Goal: Task Accomplishment & Management: Manage account settings

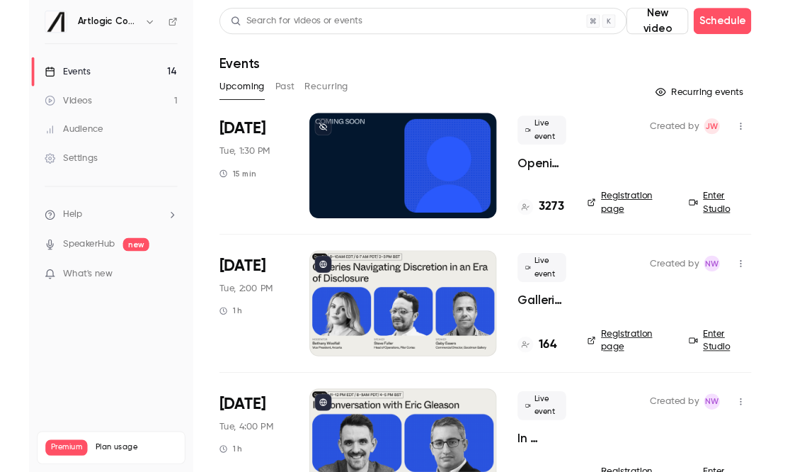
scroll to position [159, 0]
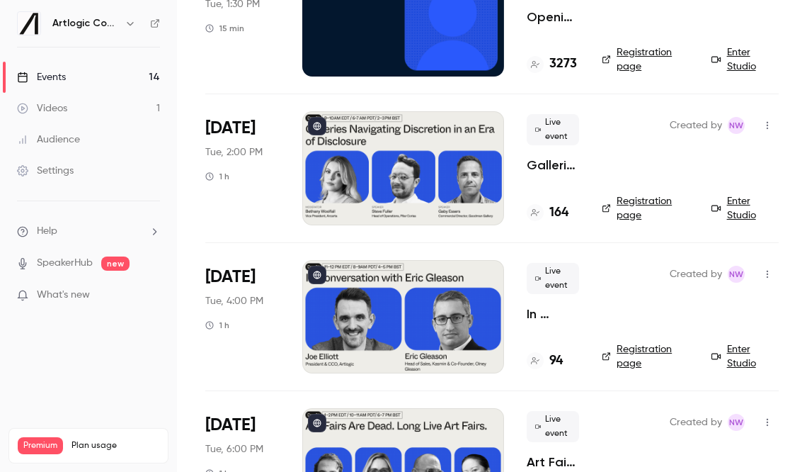
click at [452, 156] on div at bounding box center [403, 167] width 202 height 113
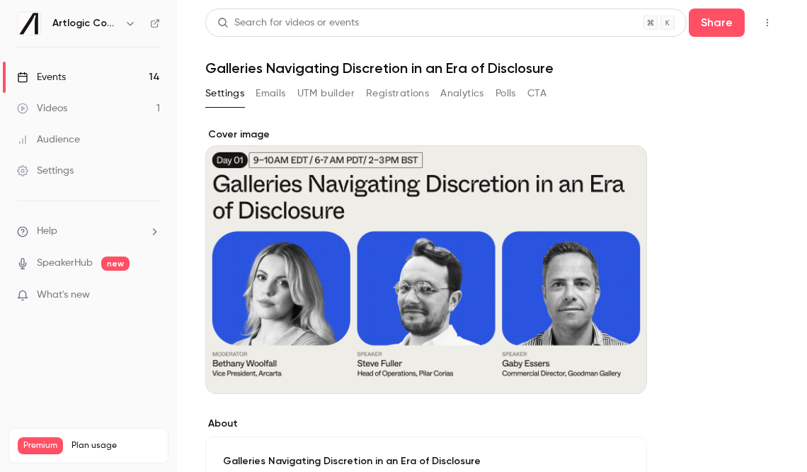
click at [271, 98] on button "Emails" at bounding box center [271, 93] width 30 height 23
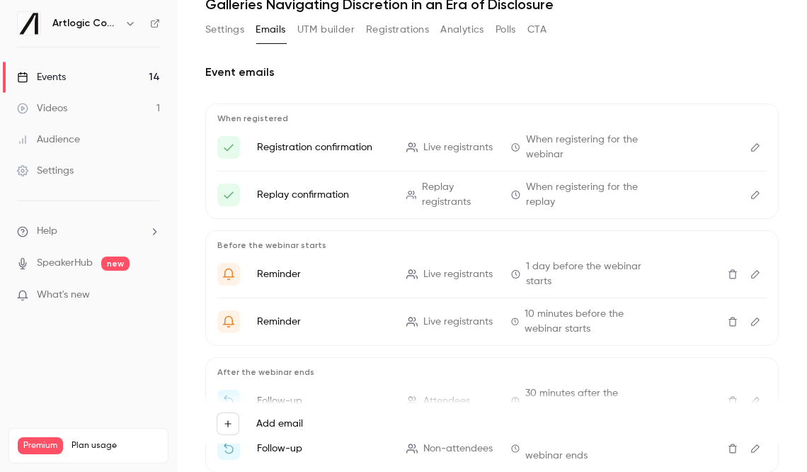
scroll to position [64, 0]
click at [758, 276] on icon "Edit" at bounding box center [755, 273] width 11 height 10
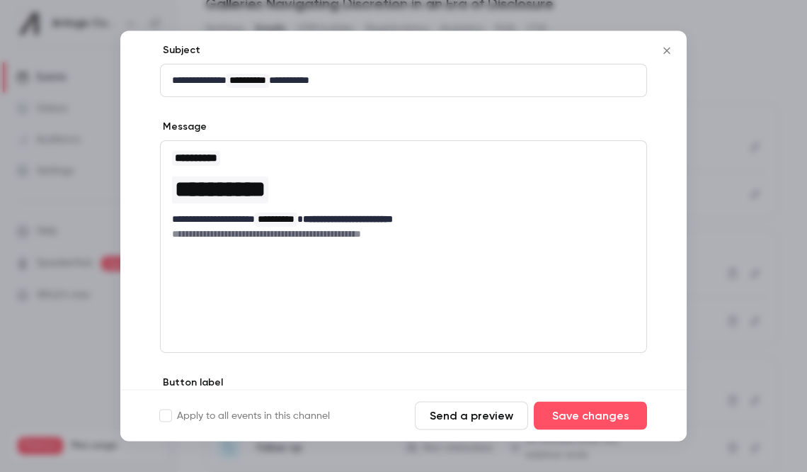
scroll to position [82, 0]
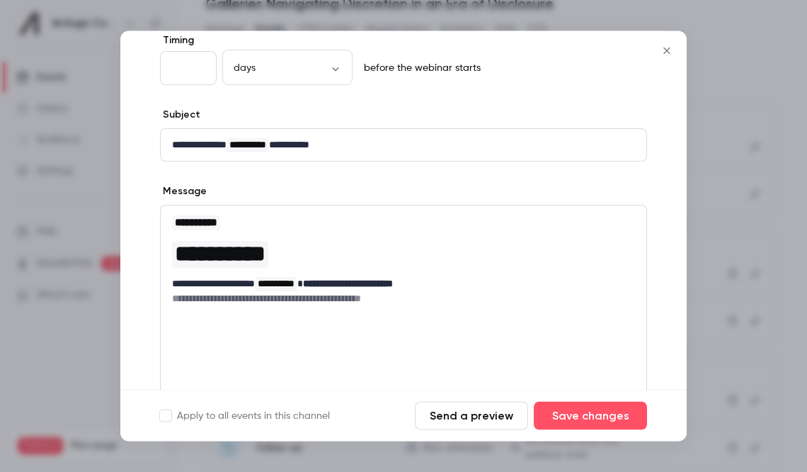
click at [667, 56] on icon "Close" at bounding box center [666, 50] width 17 height 11
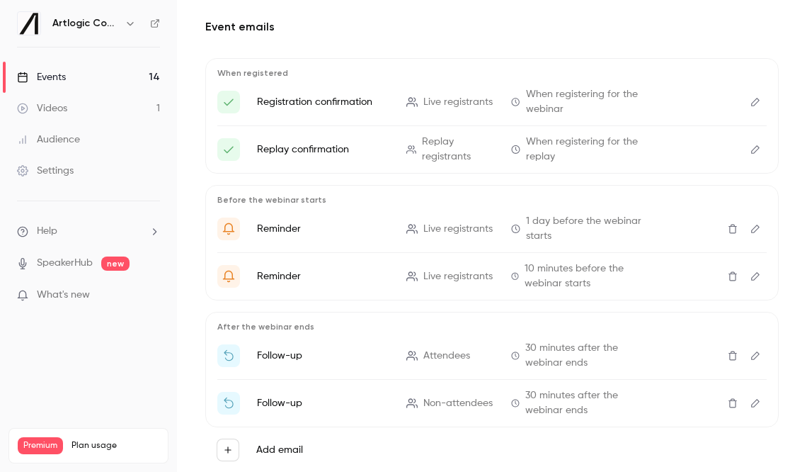
scroll to position [107, 0]
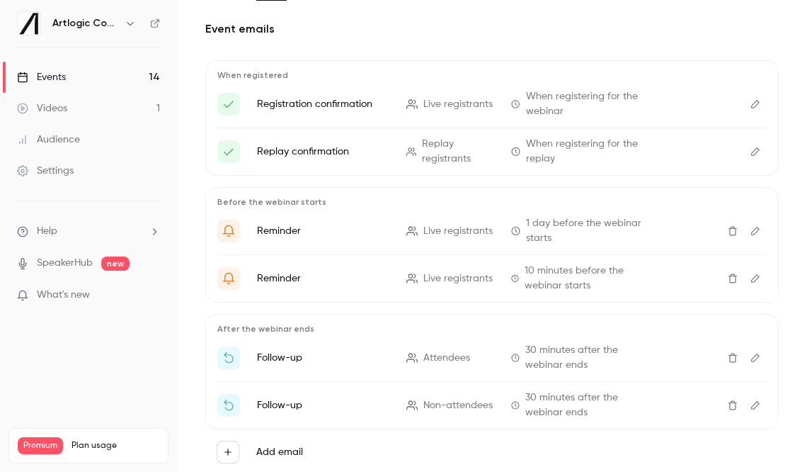
click at [755, 103] on icon "Edit" at bounding box center [755, 104] width 11 height 10
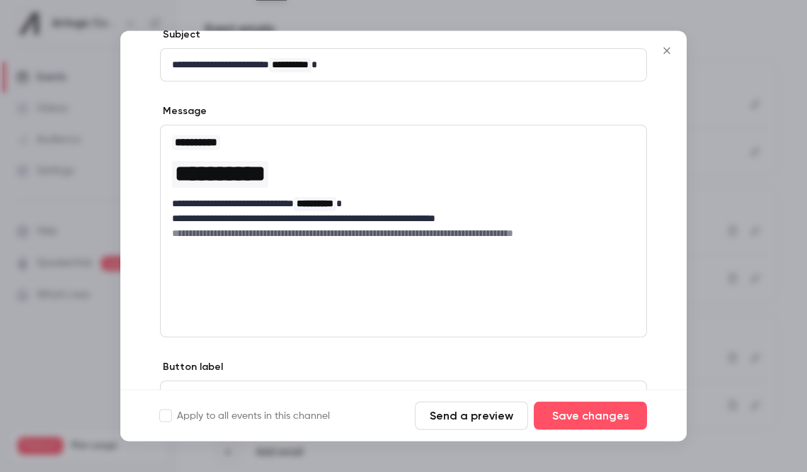
scroll to position [0, 0]
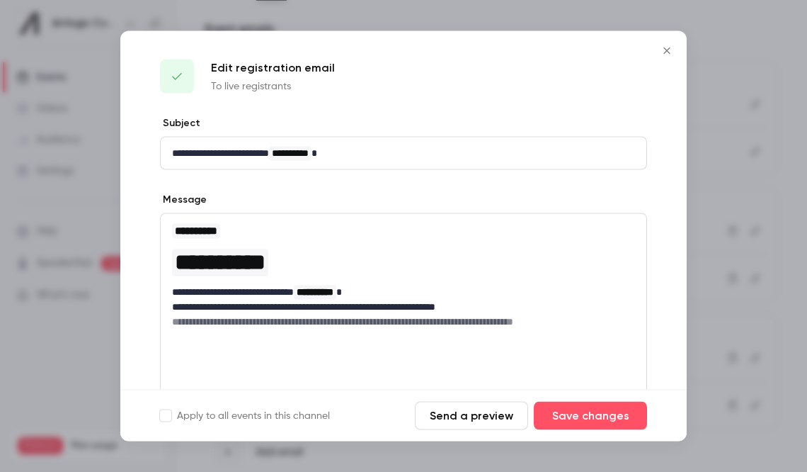
click at [665, 50] on icon "Close" at bounding box center [666, 50] width 17 height 11
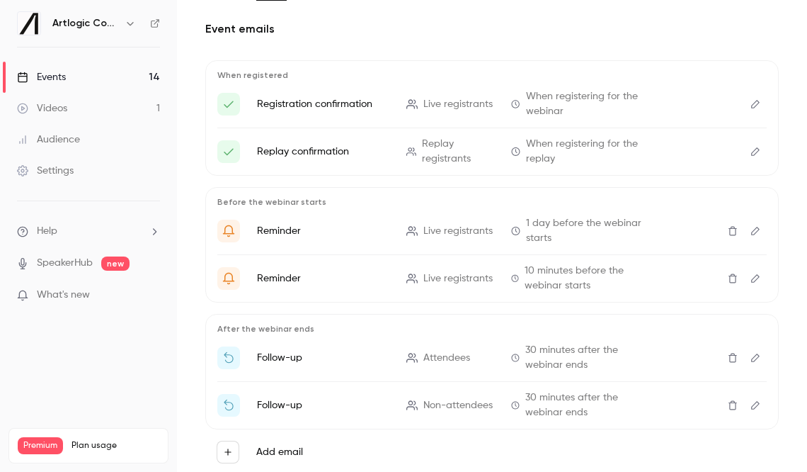
click at [753, 156] on icon "Edit" at bounding box center [755, 152] width 11 height 10
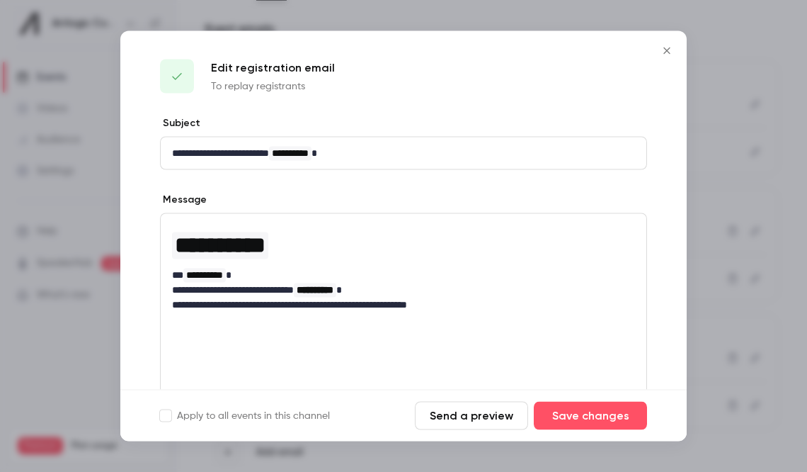
scroll to position [164, 0]
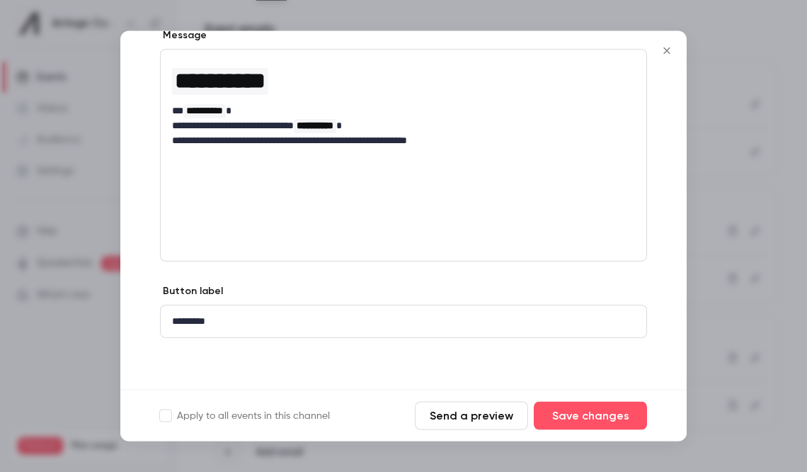
click at [666, 49] on icon "Close" at bounding box center [666, 50] width 17 height 11
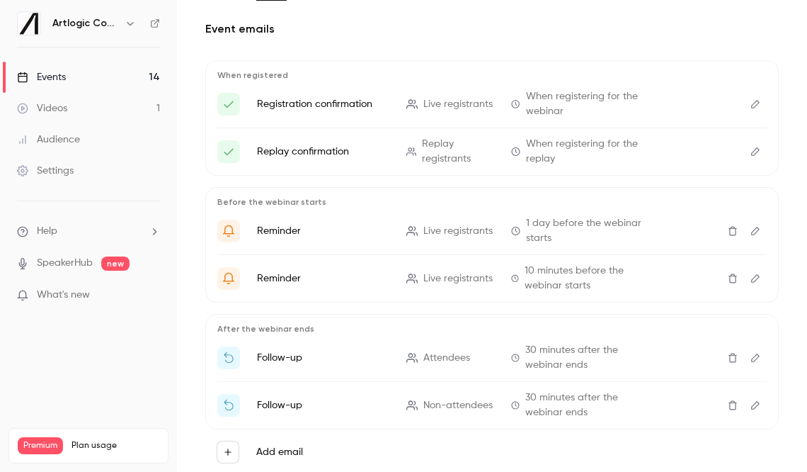
click at [755, 226] on icon "Edit" at bounding box center [755, 231] width 11 height 10
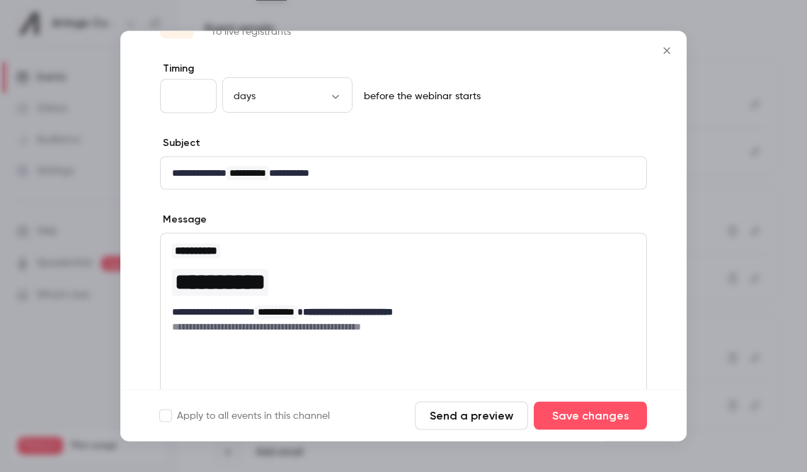
scroll to position [47, 0]
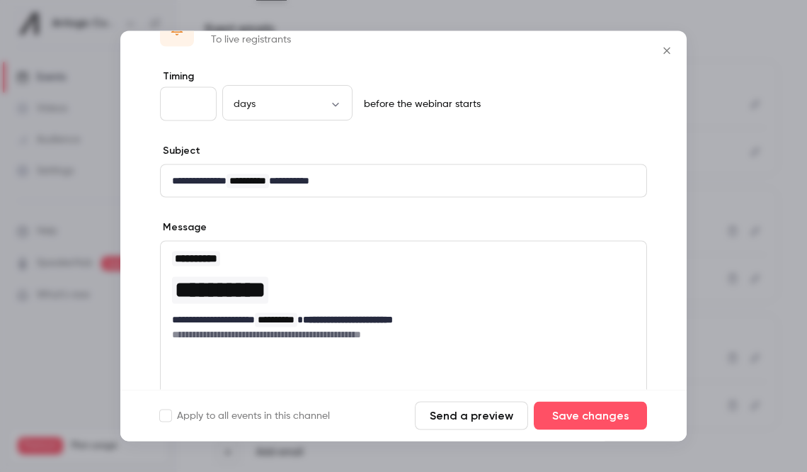
click at [670, 50] on icon "Close" at bounding box center [666, 50] width 17 height 11
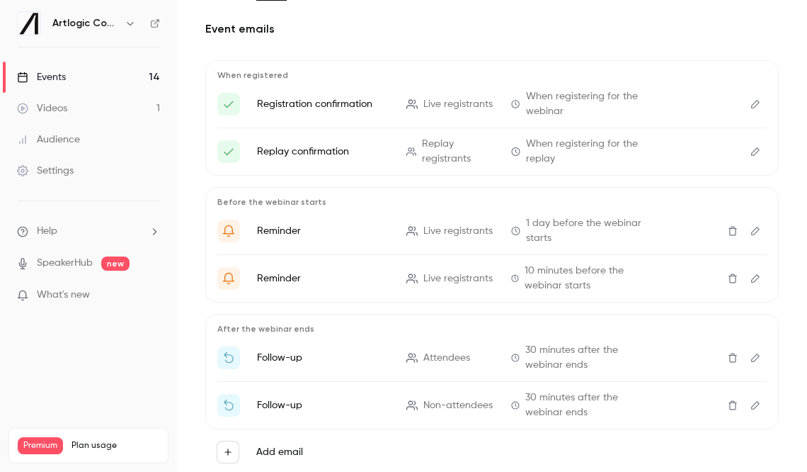
scroll to position [147, 0]
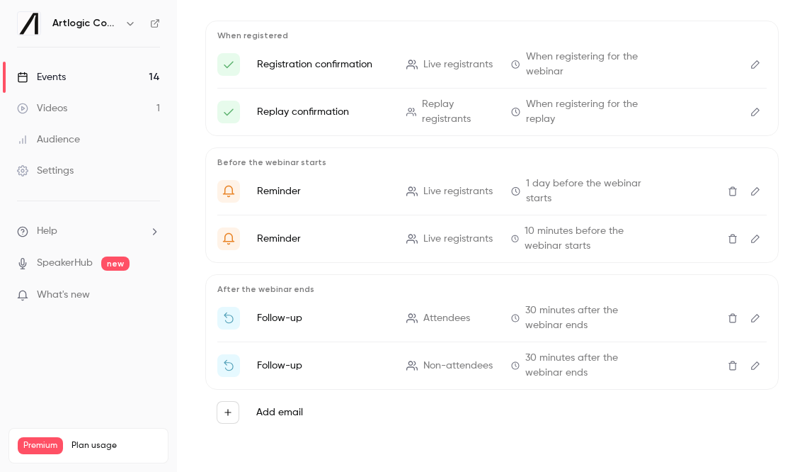
click at [758, 362] on icon "Edit" at bounding box center [755, 365] width 8 height 8
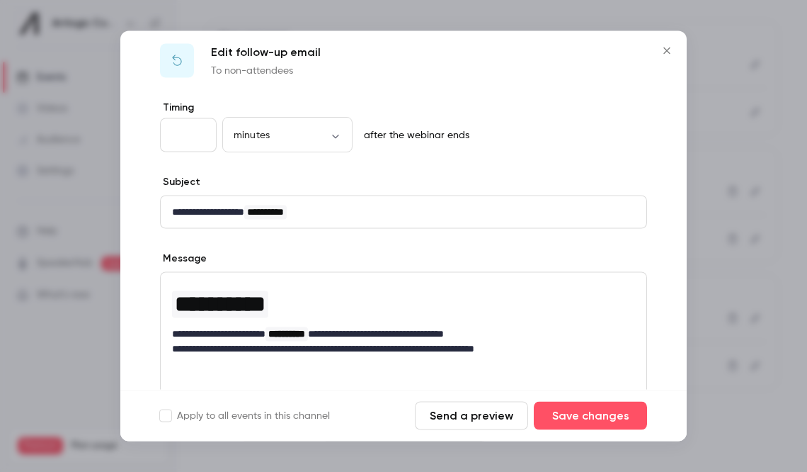
scroll to position [16, 0]
click at [667, 50] on icon "Close" at bounding box center [666, 50] width 6 height 6
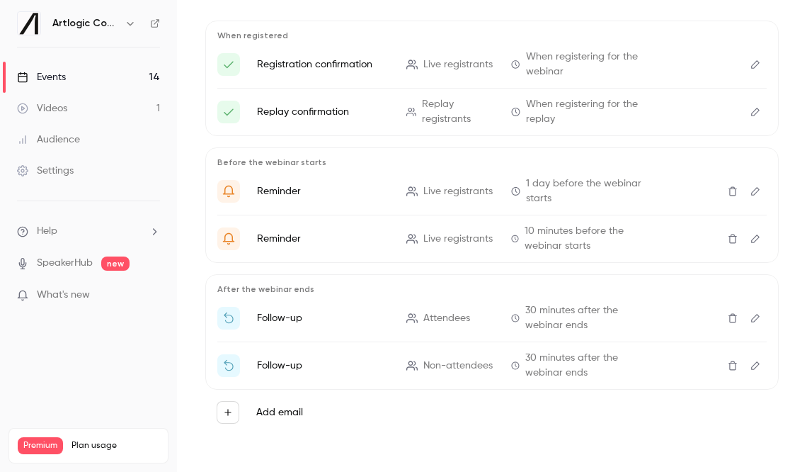
click at [755, 319] on icon "Edit" at bounding box center [755, 318] width 8 height 8
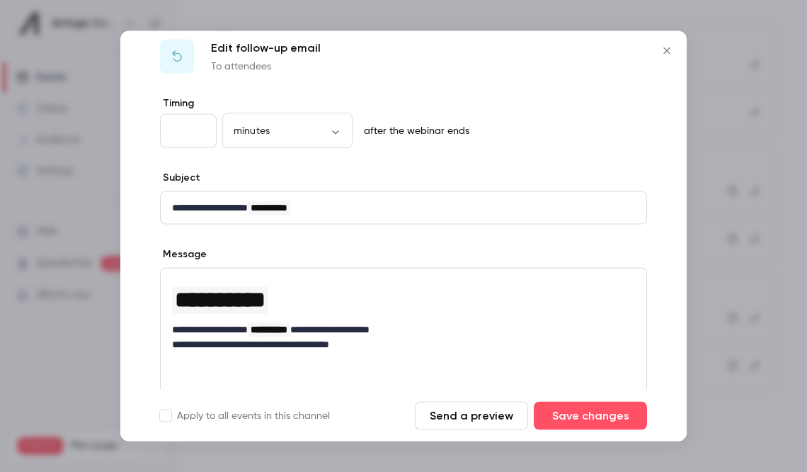
scroll to position [21, 0]
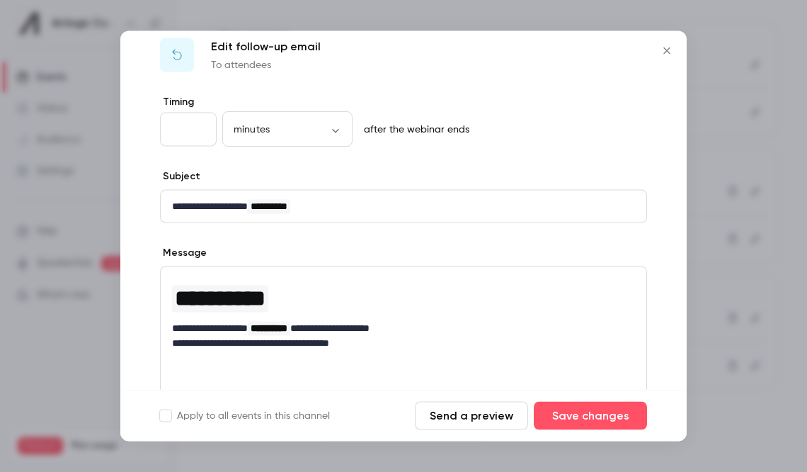
click at [370, 341] on p "**********" at bounding box center [403, 343] width 463 height 15
drag, startPoint x: 388, startPoint y: 343, endPoint x: 159, endPoint y: 344, distance: 229.4
click at [159, 344] on div "**********" at bounding box center [403, 350] width 566 height 511
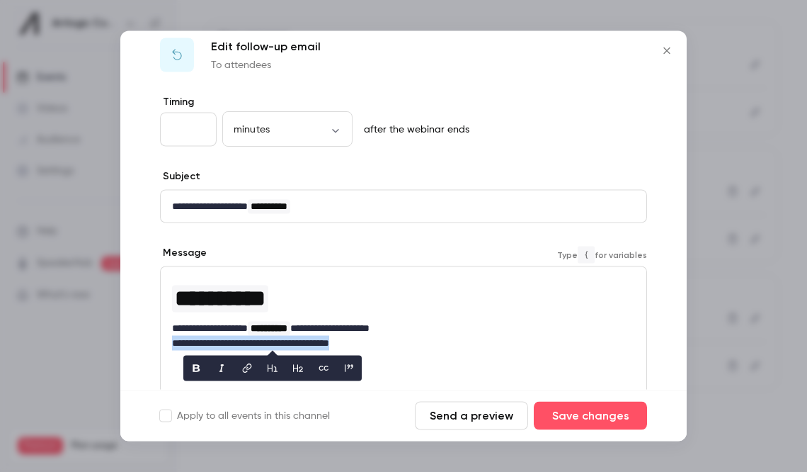
click at [392, 340] on p "**********" at bounding box center [403, 343] width 463 height 15
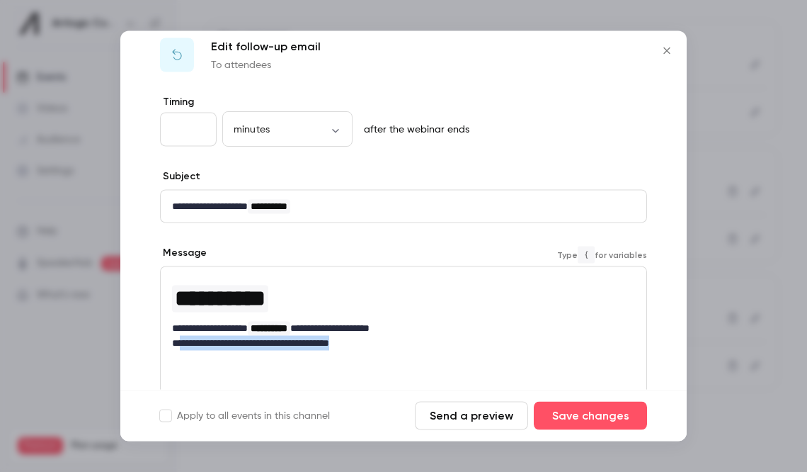
drag, startPoint x: 374, startPoint y: 346, endPoint x: 182, endPoint y: 346, distance: 191.9
click at [182, 346] on p "**********" at bounding box center [403, 343] width 463 height 15
click at [240, 334] on p "**********" at bounding box center [403, 328] width 463 height 15
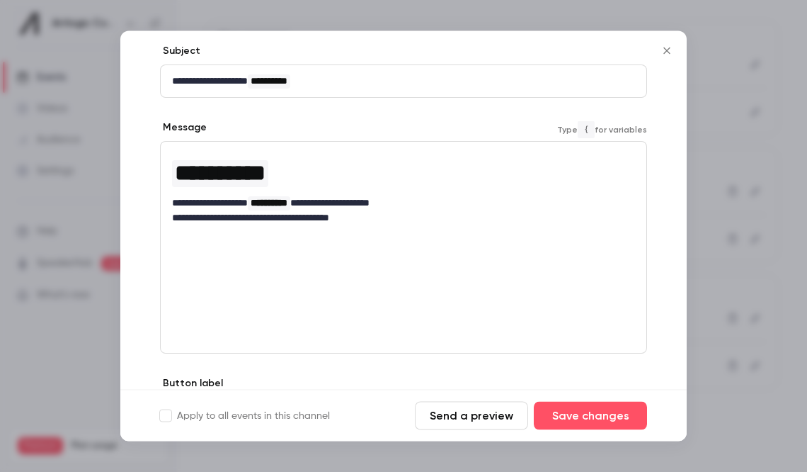
scroll to position [238, 0]
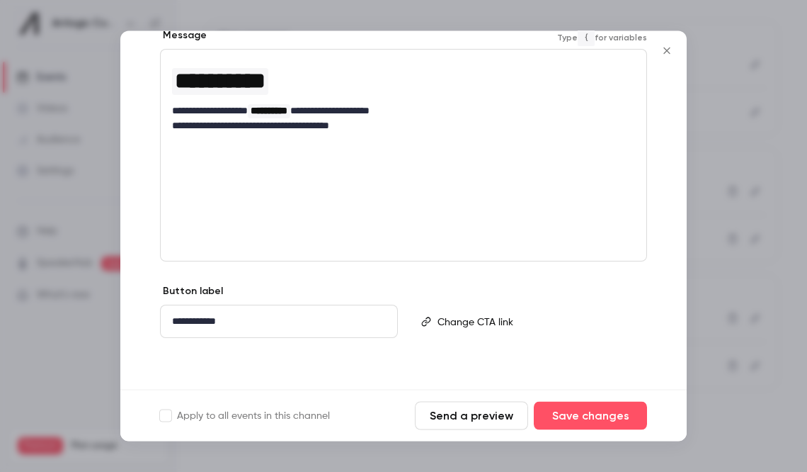
click at [444, 321] on p "editor" at bounding box center [536, 321] width 197 height 15
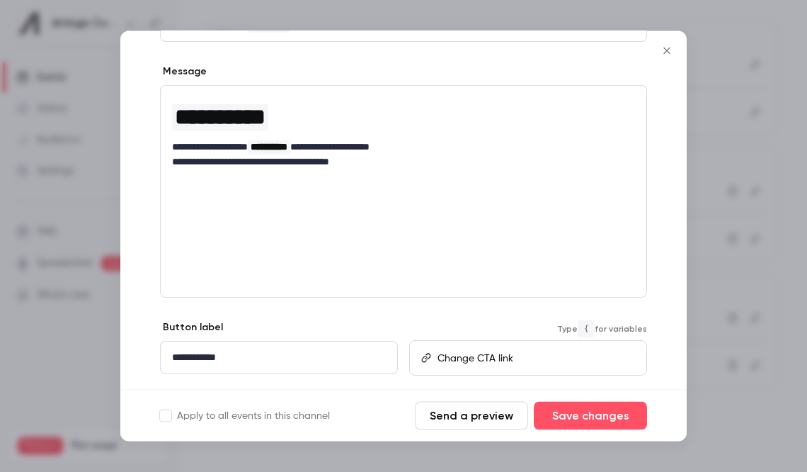
scroll to position [202, 0]
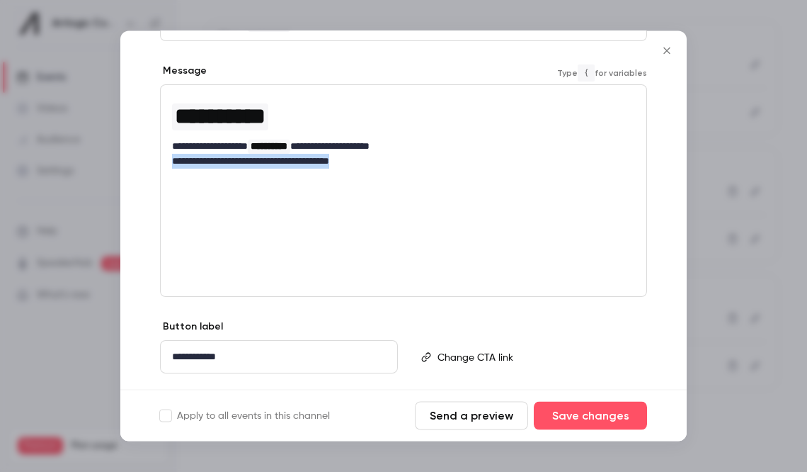
drag, startPoint x: 380, startPoint y: 168, endPoint x: 154, endPoint y: 155, distance: 226.2
click at [154, 155] on div "**********" at bounding box center [403, 169] width 566 height 511
click at [671, 52] on icon "Close" at bounding box center [666, 50] width 17 height 11
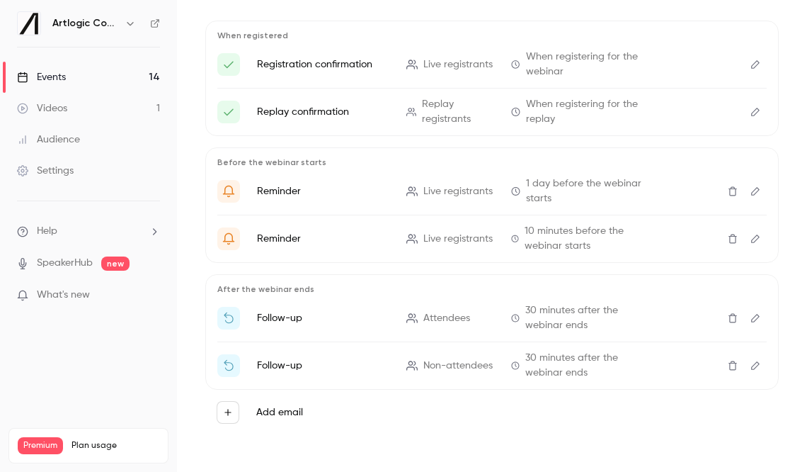
click at [734, 321] on icon "Delete" at bounding box center [733, 318] width 8 height 9
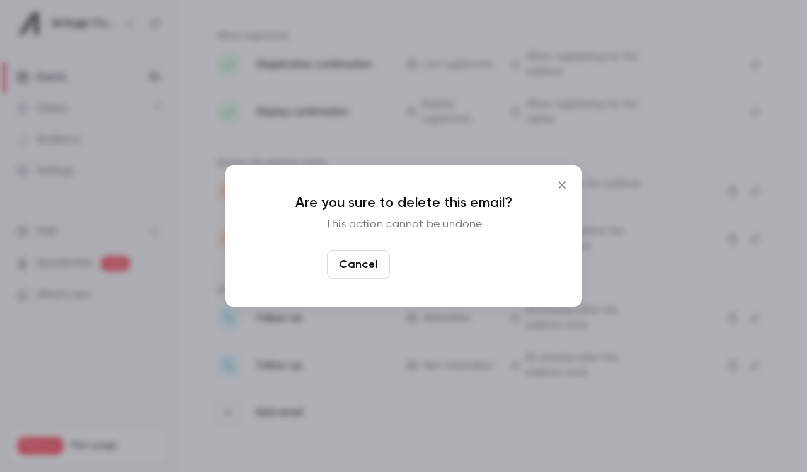
click at [436, 268] on button "Yes, delete" at bounding box center [438, 264] width 85 height 28
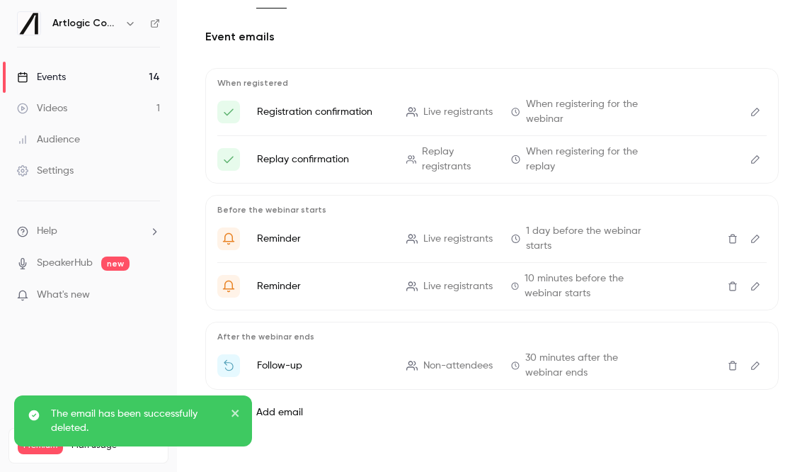
scroll to position [99, 0]
click at [736, 365] on icon "Delete" at bounding box center [732, 365] width 11 height 10
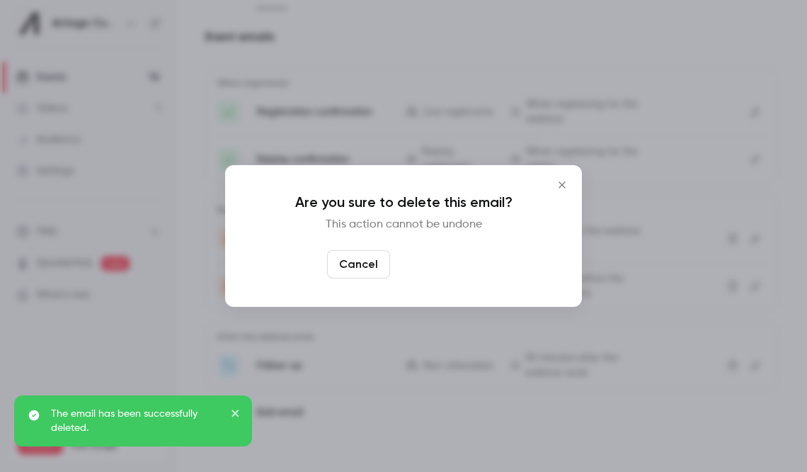
click at [457, 253] on button "Yes, delete" at bounding box center [438, 264] width 85 height 28
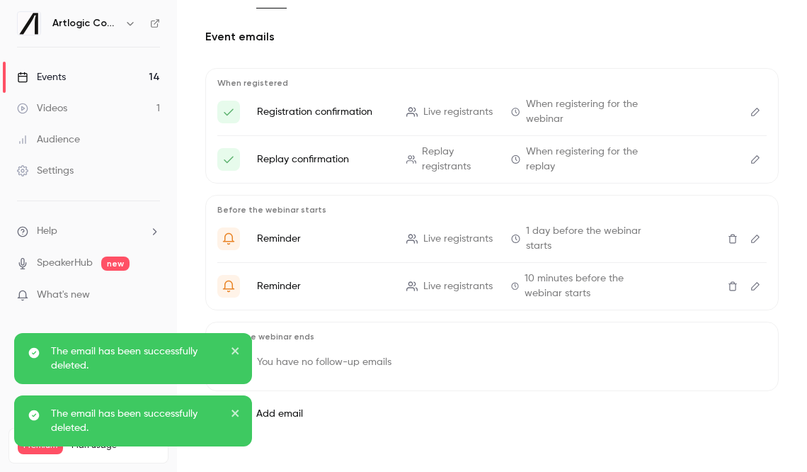
click at [233, 411] on icon "close" at bounding box center [235, 412] width 7 height 7
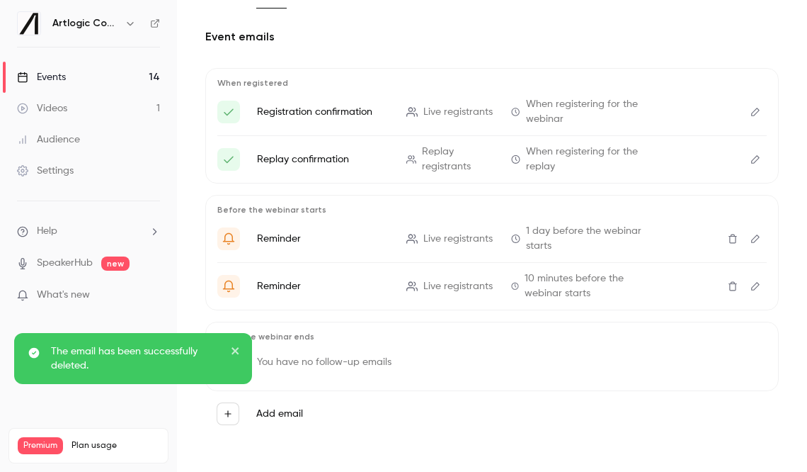
click at [234, 346] on icon "close" at bounding box center [236, 350] width 10 height 11
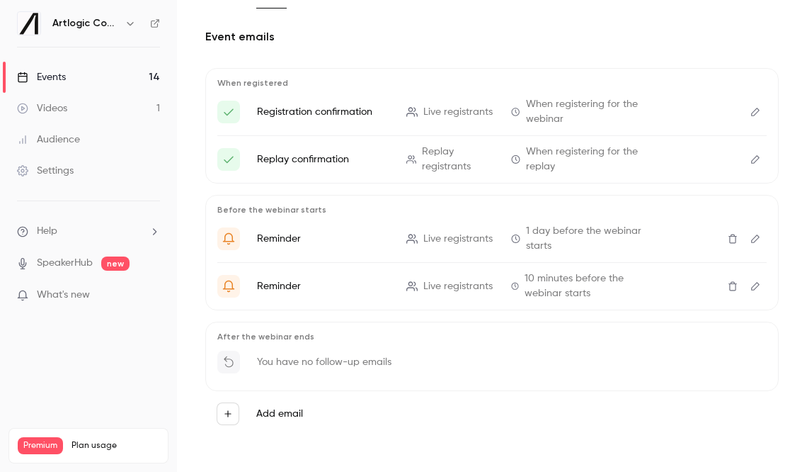
click at [229, 417] on icon "button" at bounding box center [228, 414] width 10 height 10
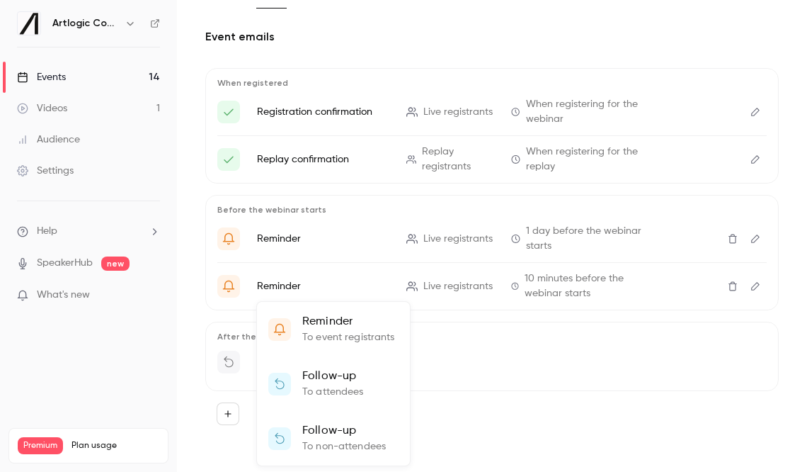
click at [615, 404] on div at bounding box center [403, 236] width 807 height 472
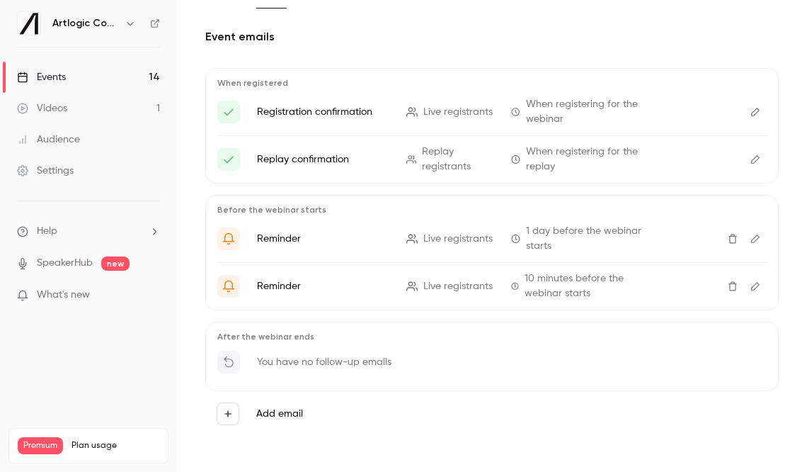
click at [758, 292] on button "Edit" at bounding box center [755, 286] width 23 height 23
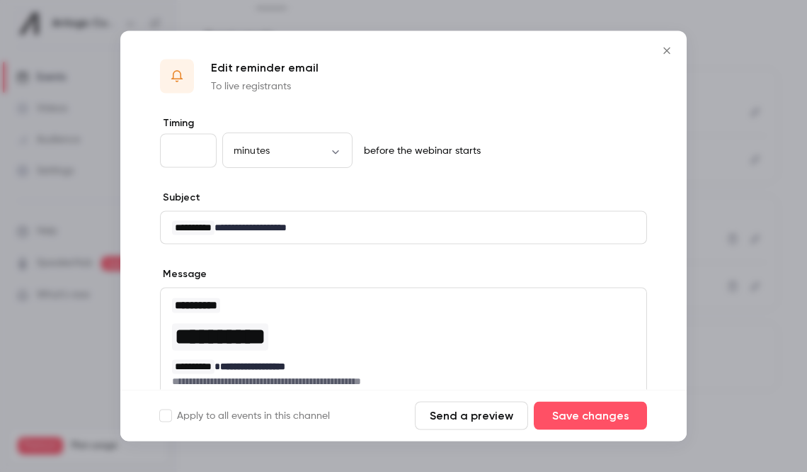
click at [668, 47] on icon "Close" at bounding box center [666, 50] width 17 height 11
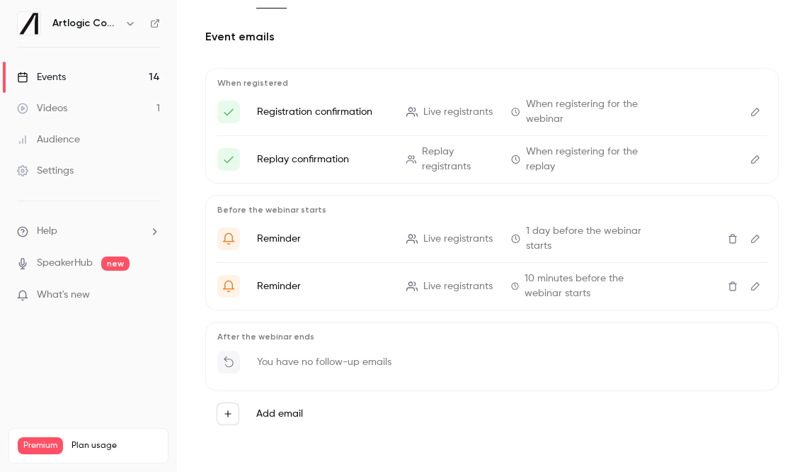
click at [229, 411] on icon "button" at bounding box center [228, 414] width 10 height 10
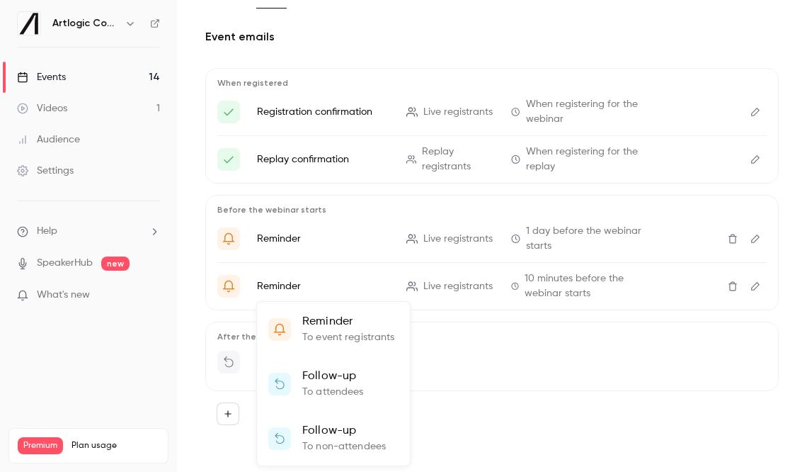
click at [339, 329] on p "Reminder" at bounding box center [348, 321] width 93 height 17
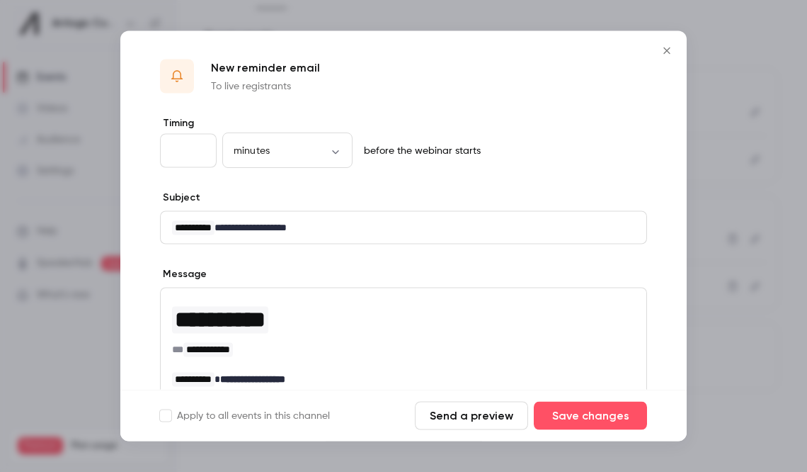
click at [666, 42] on button "Close" at bounding box center [667, 51] width 28 height 28
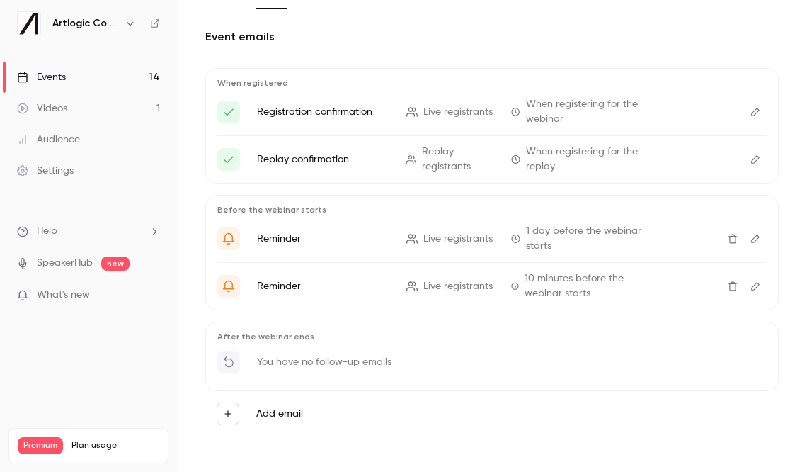
click at [230, 411] on icon "button" at bounding box center [228, 414] width 10 height 10
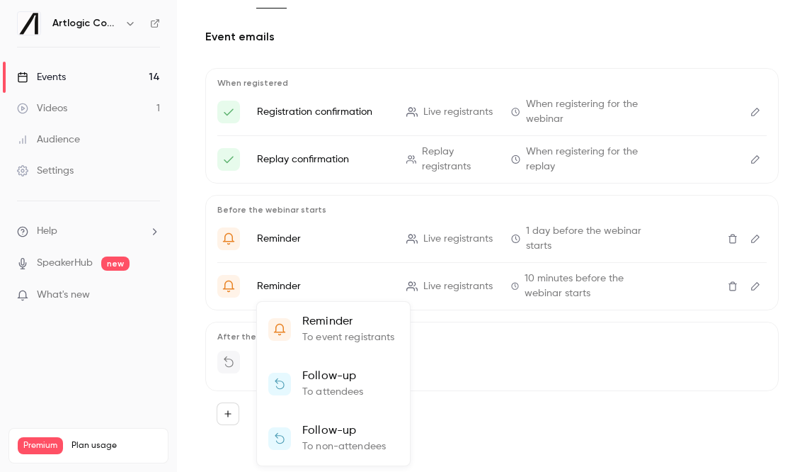
click at [333, 348] on li "Reminder To event registrants" at bounding box center [333, 329] width 153 height 55
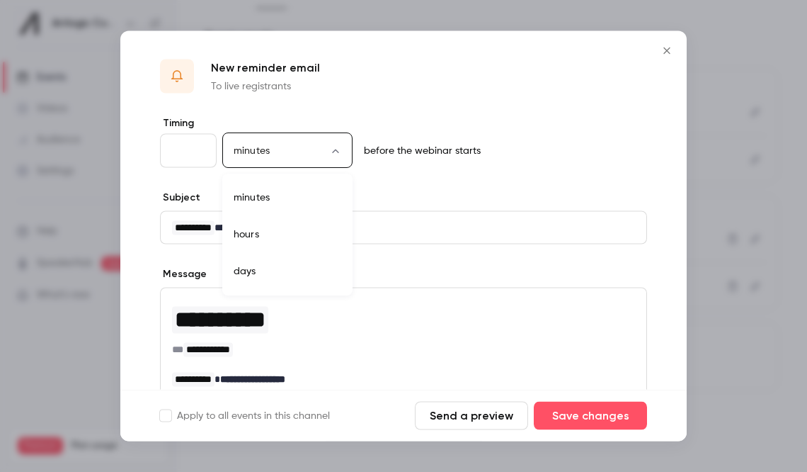
click at [261, 149] on body "**********" at bounding box center [403, 236] width 807 height 472
click at [267, 223] on li "hours" at bounding box center [287, 234] width 130 height 37
type input "*****"
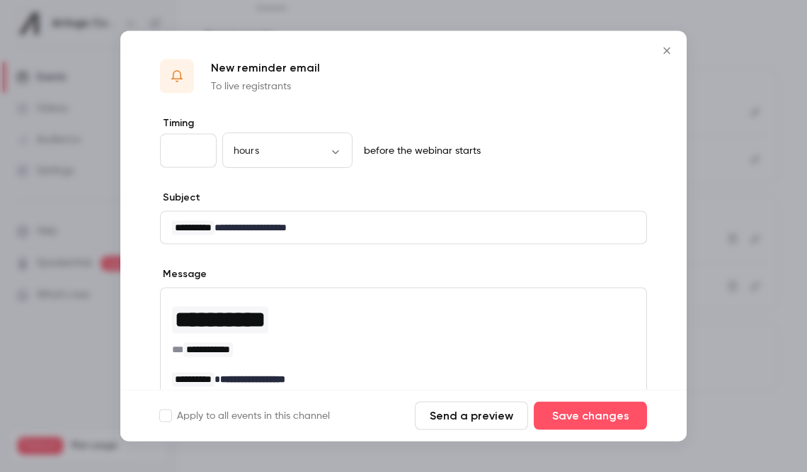
drag, startPoint x: 205, startPoint y: 155, endPoint x: 130, endPoint y: 154, distance: 75.8
click at [130, 154] on div "**********" at bounding box center [403, 371] width 566 height 511
type input "*"
click at [309, 229] on p "**********" at bounding box center [403, 227] width 463 height 15
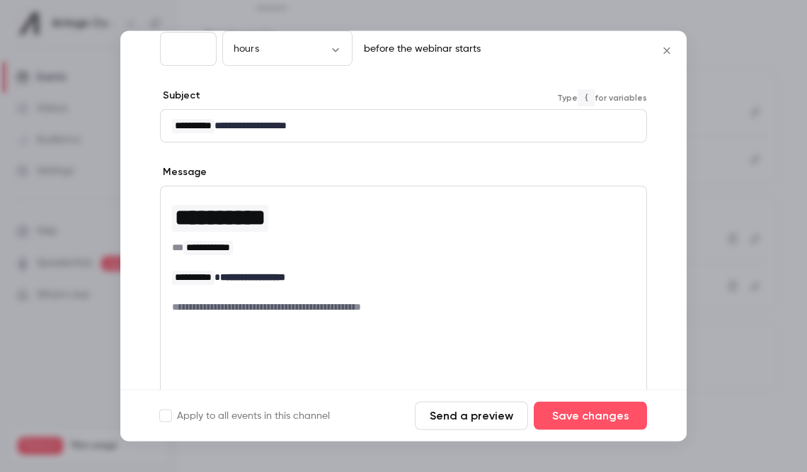
scroll to position [103, 0]
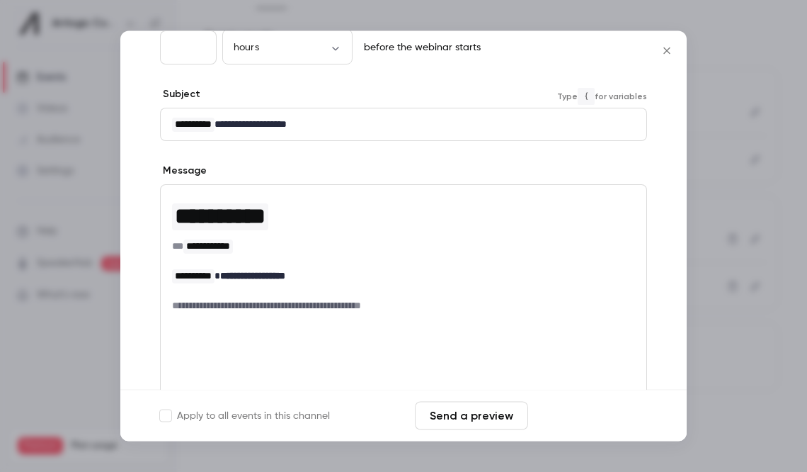
click at [592, 411] on button "Save changes" at bounding box center [590, 415] width 113 height 28
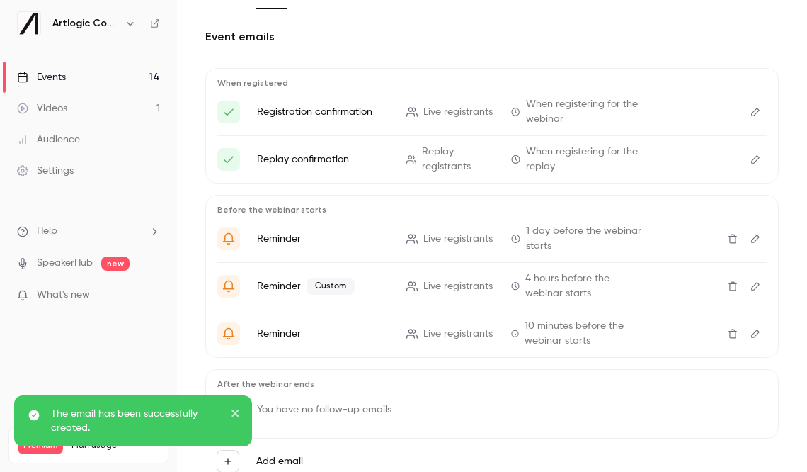
scroll to position [100, 0]
click at [754, 289] on icon "Edit" at bounding box center [755, 285] width 11 height 10
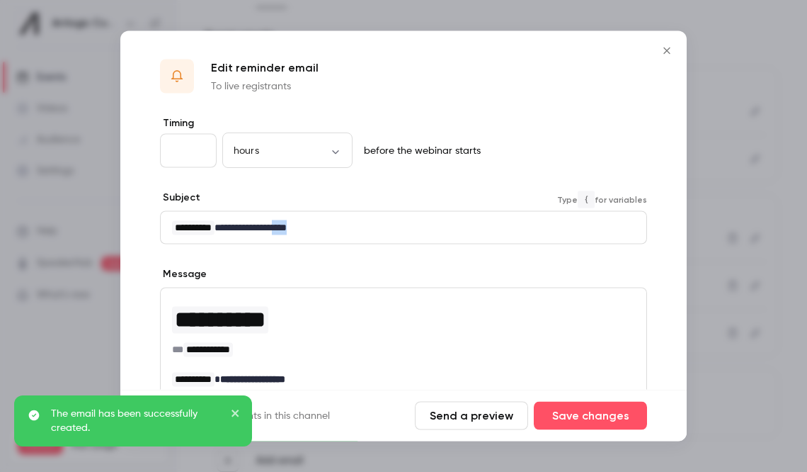
drag, startPoint x: 321, startPoint y: 225, endPoint x: 299, endPoint y: 226, distance: 22.0
click at [299, 226] on p "**********" at bounding box center [403, 227] width 463 height 15
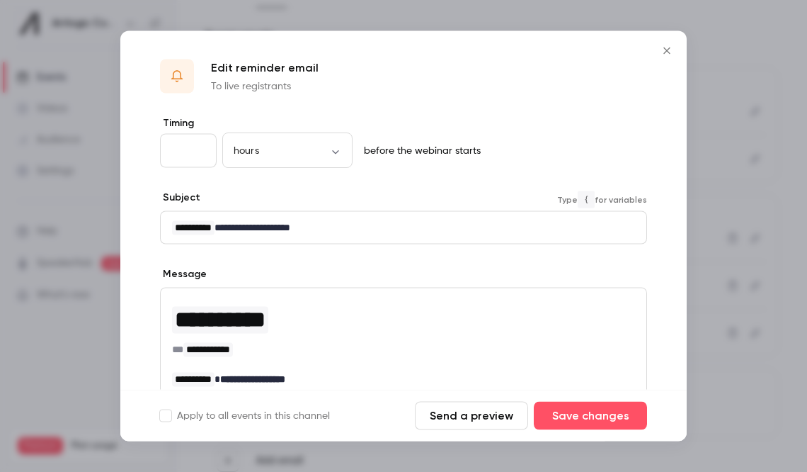
click at [300, 228] on p "**********" at bounding box center [403, 227] width 463 height 15
click at [303, 240] on div "**********" at bounding box center [404, 228] width 486 height 32
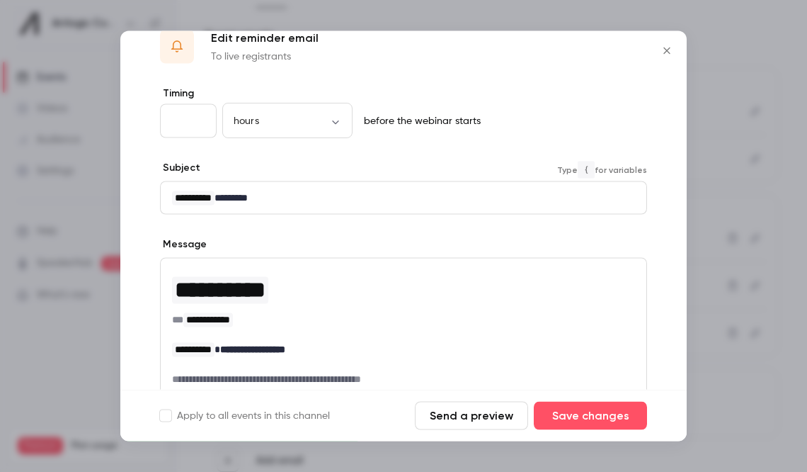
scroll to position [29, 0]
drag, startPoint x: 274, startPoint y: 198, endPoint x: 243, endPoint y: 200, distance: 31.2
click at [243, 200] on p "**********" at bounding box center [403, 198] width 463 height 15
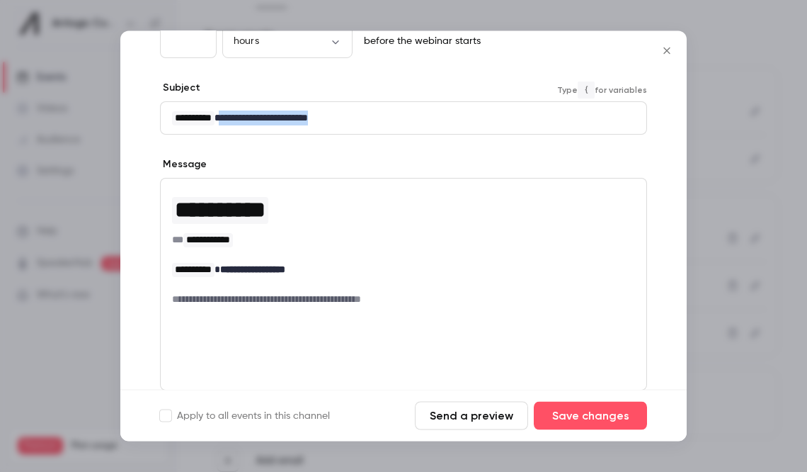
drag, startPoint x: 329, startPoint y: 120, endPoint x: 234, endPoint y: 120, distance: 94.2
click at [234, 120] on p "**********" at bounding box center [403, 118] width 463 height 15
drag, startPoint x: 312, startPoint y: 268, endPoint x: 234, endPoint y: 268, distance: 77.9
click at [234, 268] on p "**********" at bounding box center [403, 270] width 463 height 15
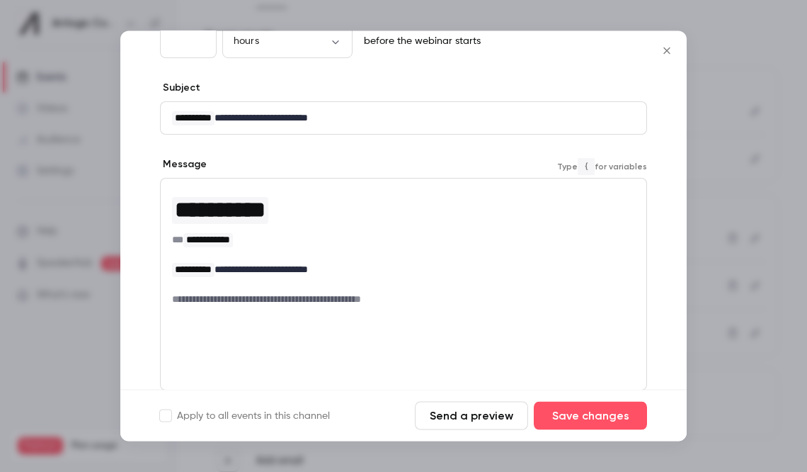
click at [299, 334] on div "**********" at bounding box center [403, 284] width 487 height 212
click at [338, 277] on p "**********" at bounding box center [403, 270] width 463 height 15
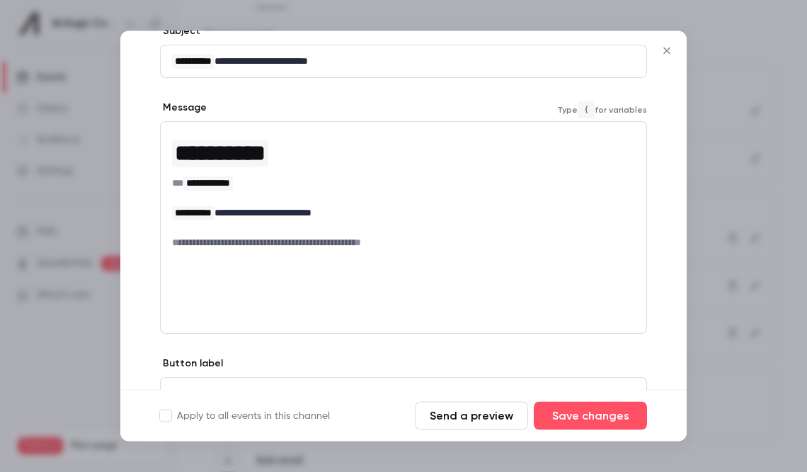
scroll to position [238, 0]
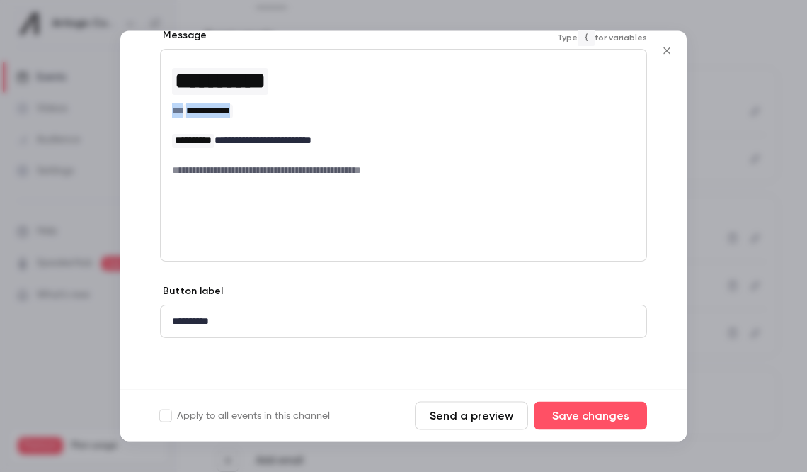
drag, startPoint x: 271, startPoint y: 110, endPoint x: 153, endPoint y: 106, distance: 118.3
click at [153, 106] on div "**********" at bounding box center [403, 133] width 566 height 511
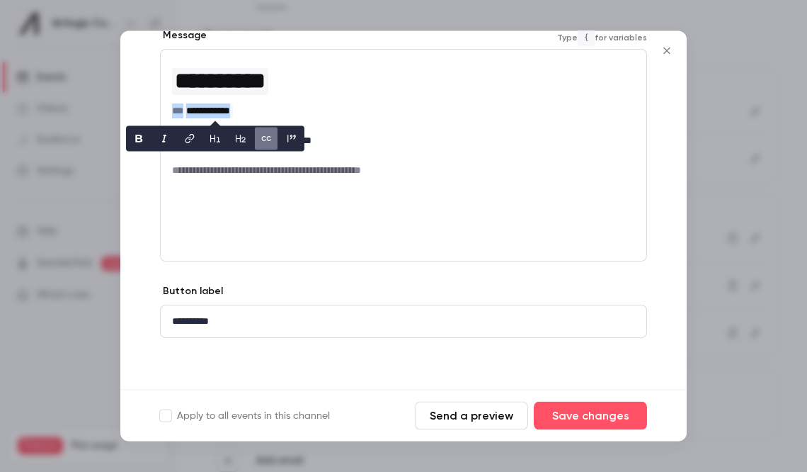
click at [287, 105] on h6 "**********" at bounding box center [403, 111] width 463 height 15
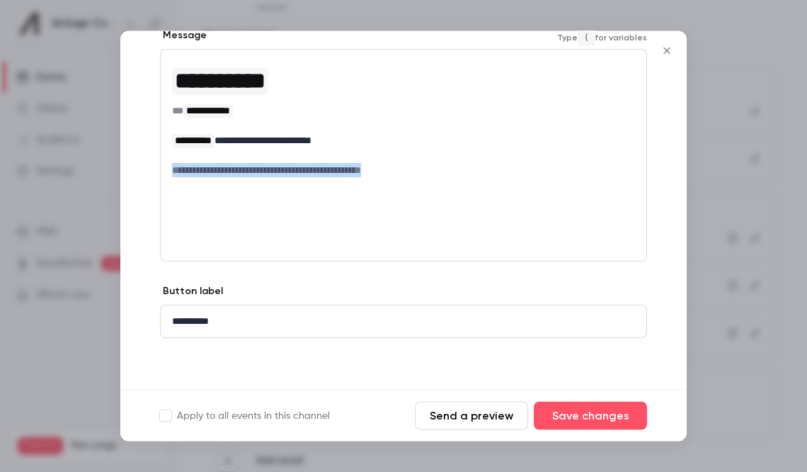
drag, startPoint x: 406, startPoint y: 169, endPoint x: 168, endPoint y: 165, distance: 237.9
click at [168, 165] on div "**********" at bounding box center [404, 118] width 486 height 136
click at [299, 103] on div "**********" at bounding box center [404, 111] width 486 height 122
click at [232, 316] on p "**********" at bounding box center [403, 321] width 463 height 15
click at [343, 139] on p "**********" at bounding box center [403, 141] width 463 height 15
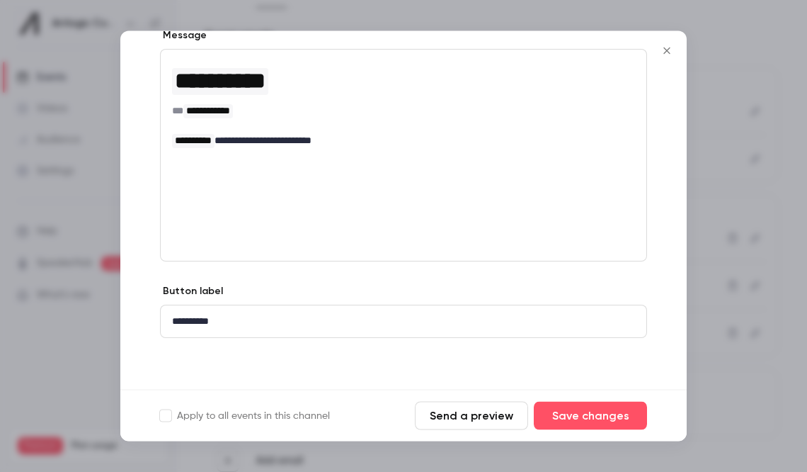
click at [311, 174] on div "**********" at bounding box center [403, 156] width 487 height 212
click at [246, 186] on div "**********" at bounding box center [403, 156] width 487 height 212
click at [227, 171] on div "**********" at bounding box center [403, 156] width 487 height 212
click at [360, 130] on p "editor" at bounding box center [403, 126] width 463 height 15
click at [363, 151] on p "editor" at bounding box center [403, 156] width 463 height 15
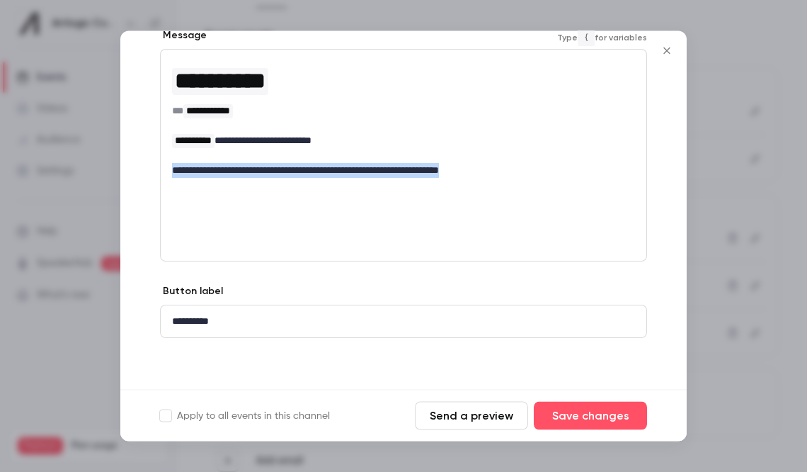
drag, startPoint x: 512, startPoint y: 177, endPoint x: 150, endPoint y: 174, distance: 361.8
click at [150, 174] on div "**********" at bounding box center [403, 133] width 566 height 511
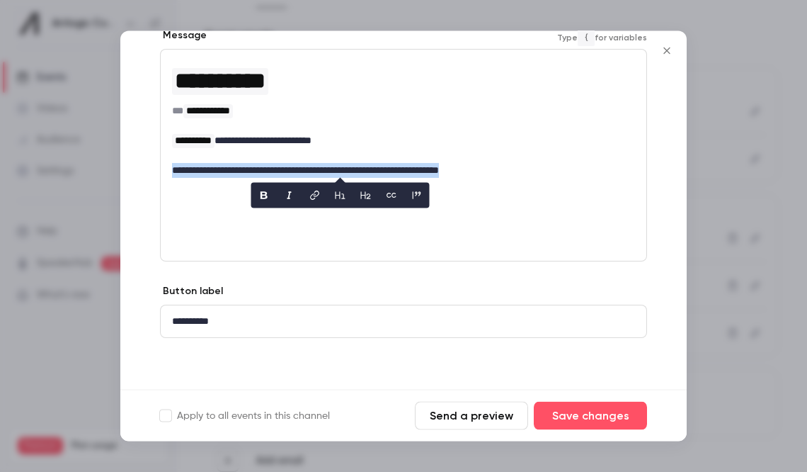
click at [389, 167] on p "**********" at bounding box center [403, 171] width 463 height 15
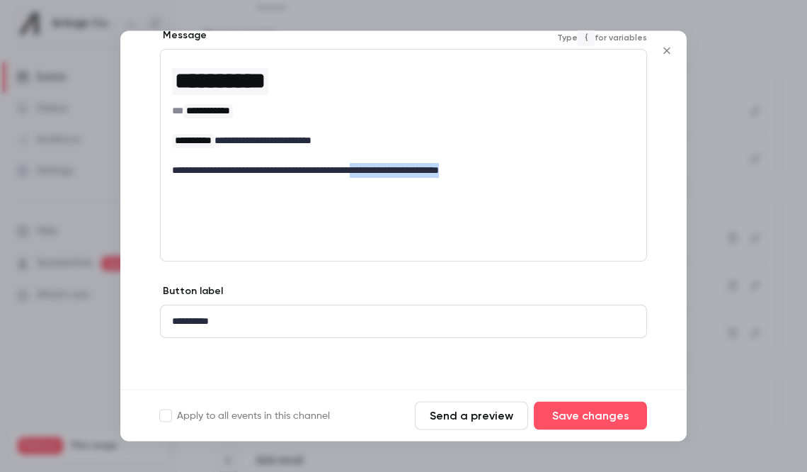
drag, startPoint x: 512, startPoint y: 176, endPoint x: 394, endPoint y: 171, distance: 117.6
click at [394, 171] on p "**********" at bounding box center [403, 171] width 463 height 15
click at [384, 173] on p "**********" at bounding box center [403, 171] width 463 height 15
click at [525, 177] on p "**********" at bounding box center [403, 171] width 463 height 15
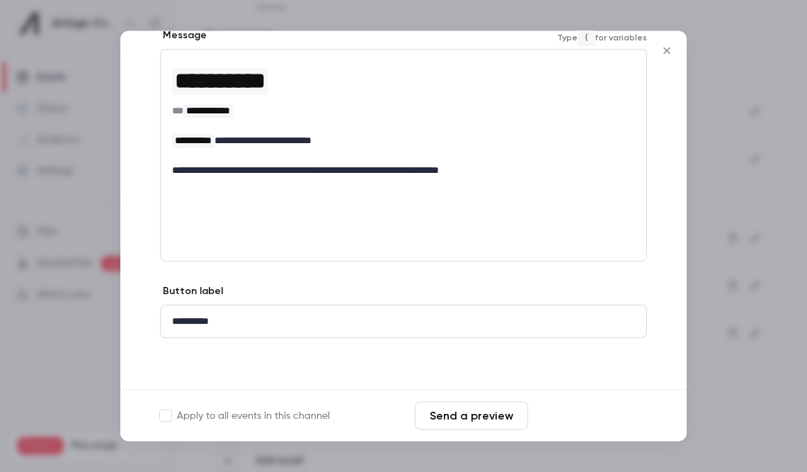
click at [574, 418] on button "Save changes" at bounding box center [590, 415] width 113 height 28
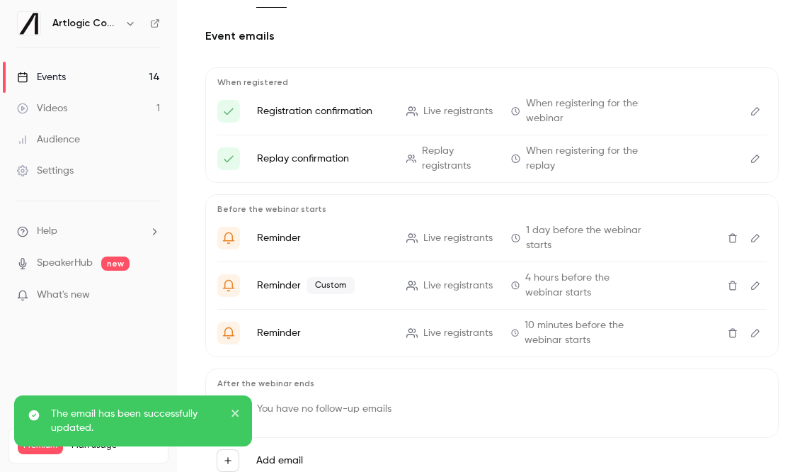
click at [66, 105] on div "Videos" at bounding box center [42, 108] width 50 height 14
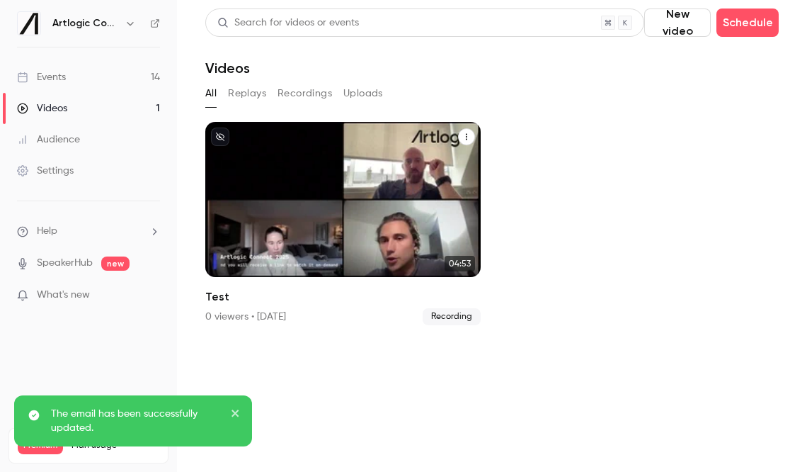
click at [281, 143] on p "Artlogic Connect 2025" at bounding box center [280, 146] width 76 height 9
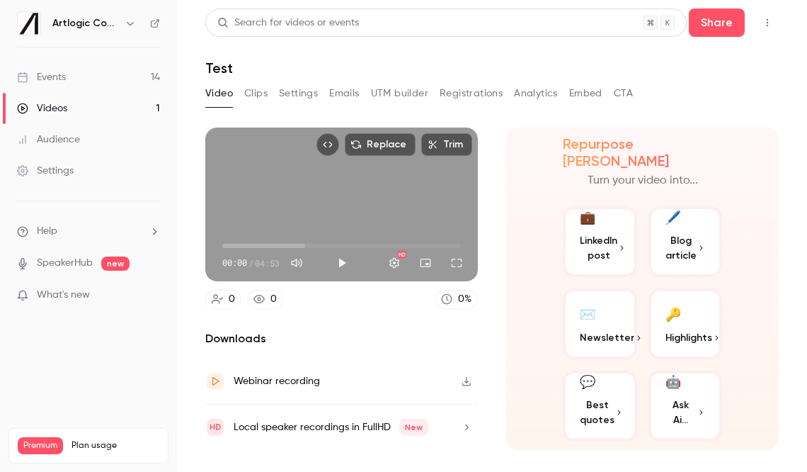
click at [451, 148] on button "Trim" at bounding box center [446, 144] width 51 height 23
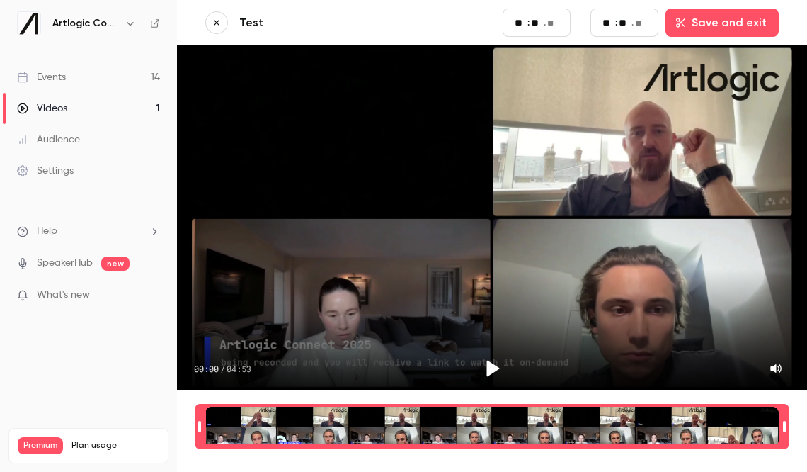
click at [215, 17] on button "button" at bounding box center [216, 22] width 23 height 23
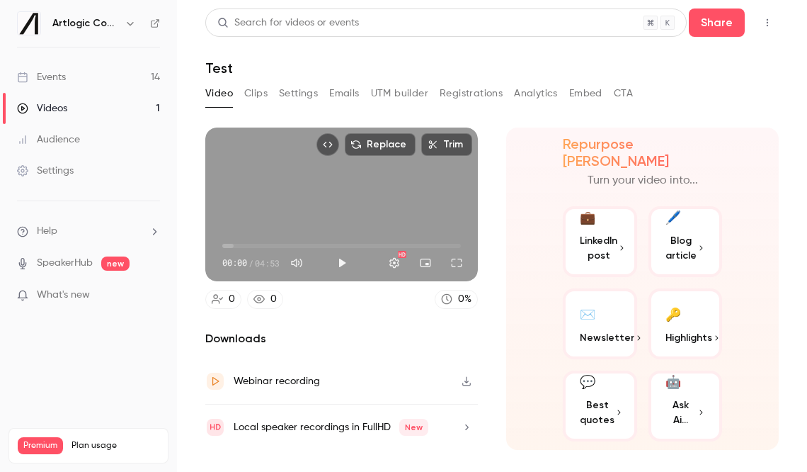
click at [51, 82] on div "Events" at bounding box center [41, 77] width 49 height 14
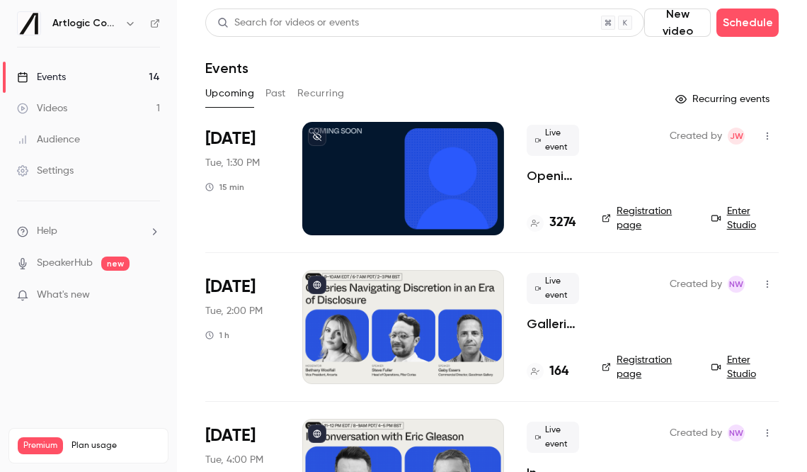
click at [491, 321] on div at bounding box center [403, 326] width 202 height 113
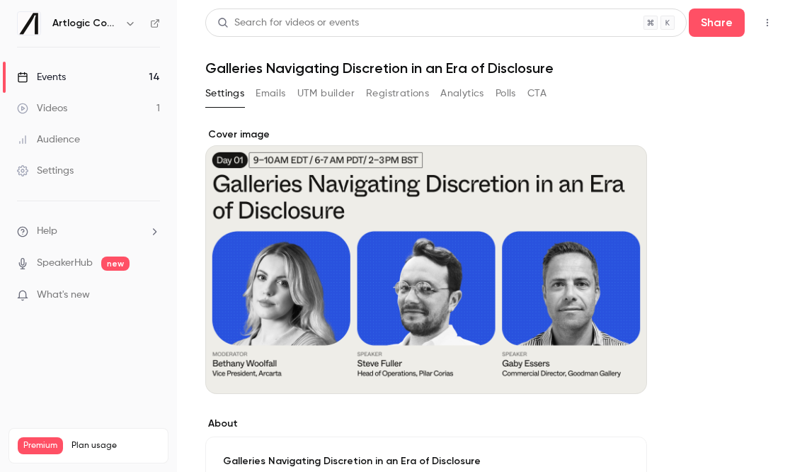
click at [275, 100] on button "Emails" at bounding box center [271, 93] width 30 height 23
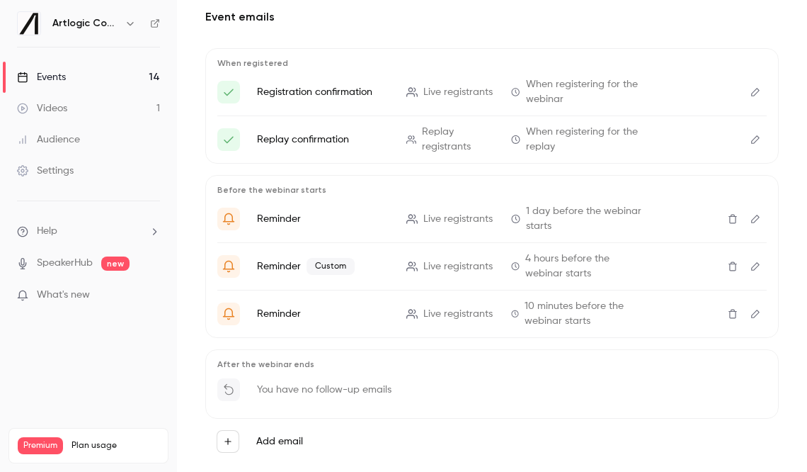
scroll to position [148, 0]
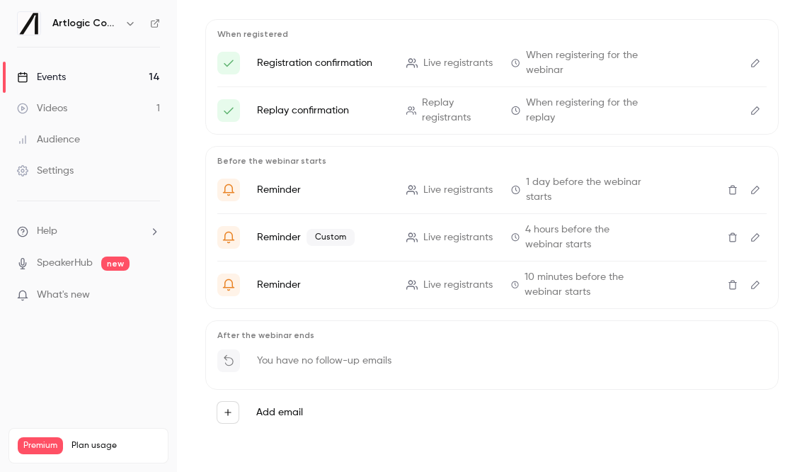
click at [760, 242] on button "Edit" at bounding box center [755, 237] width 23 height 23
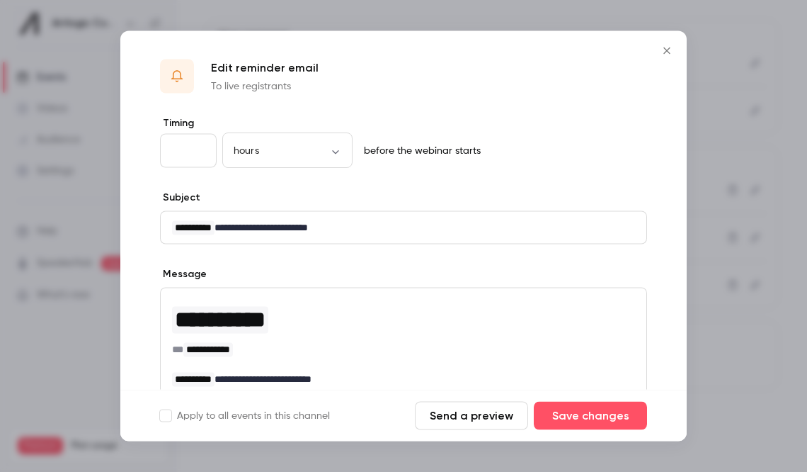
scroll to position [238, 0]
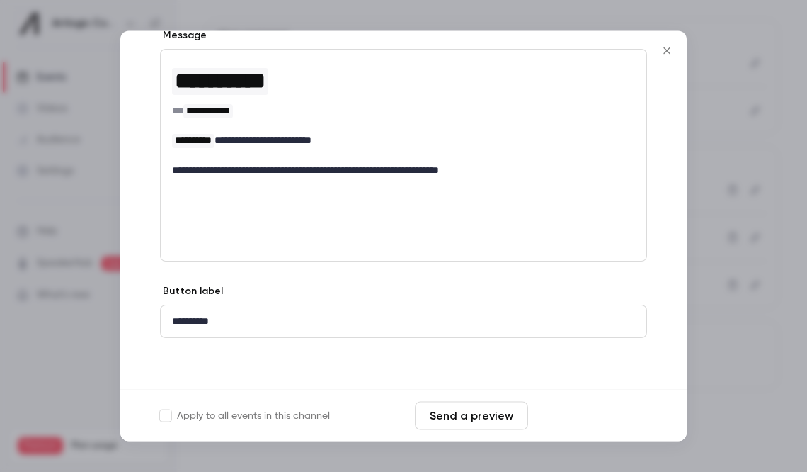
click at [587, 422] on button "Save changes" at bounding box center [590, 415] width 113 height 28
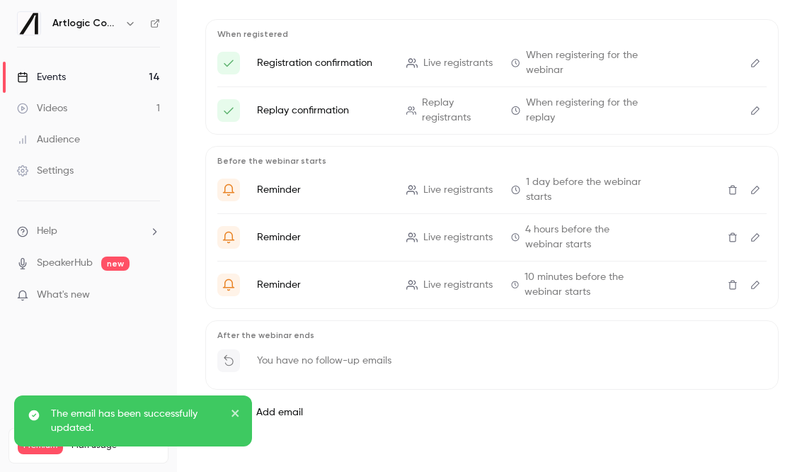
click at [47, 82] on div "Events" at bounding box center [41, 77] width 49 height 14
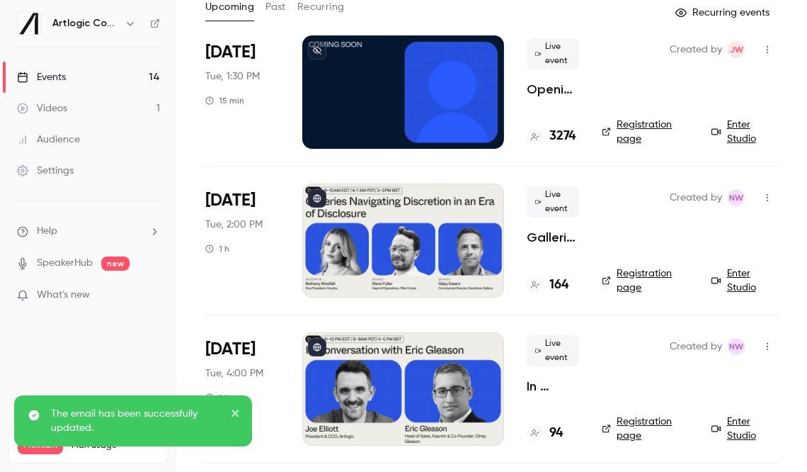
scroll to position [153, 0]
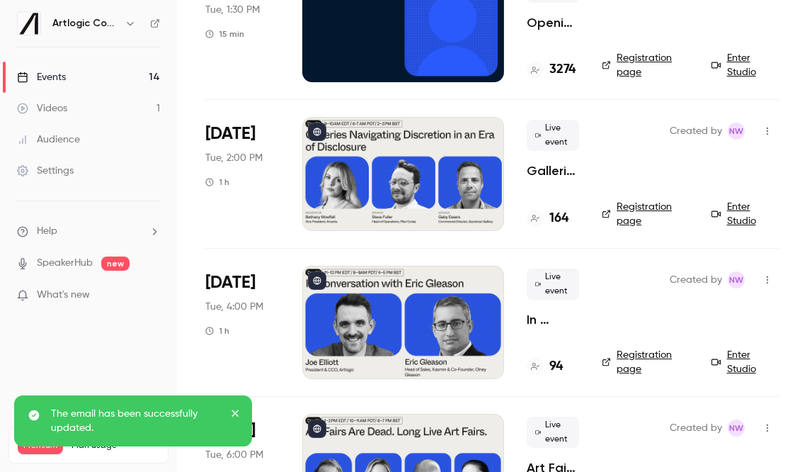
click at [538, 321] on p "In Conversation with [PERSON_NAME]" at bounding box center [553, 319] width 52 height 17
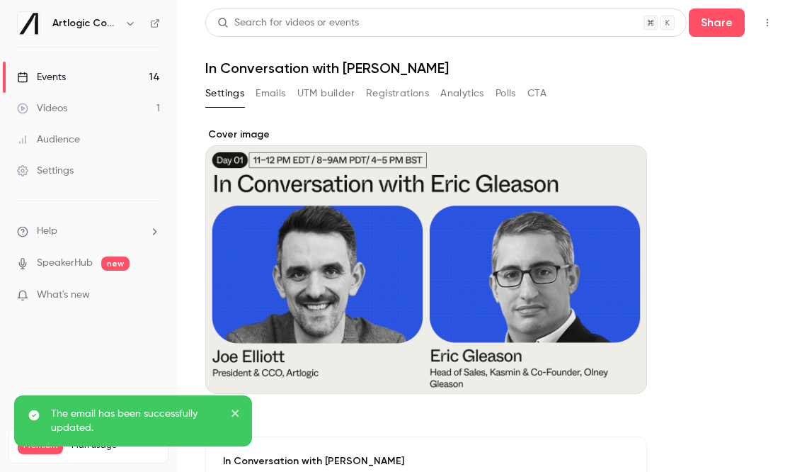
click at [266, 93] on button "Emails" at bounding box center [271, 93] width 30 height 23
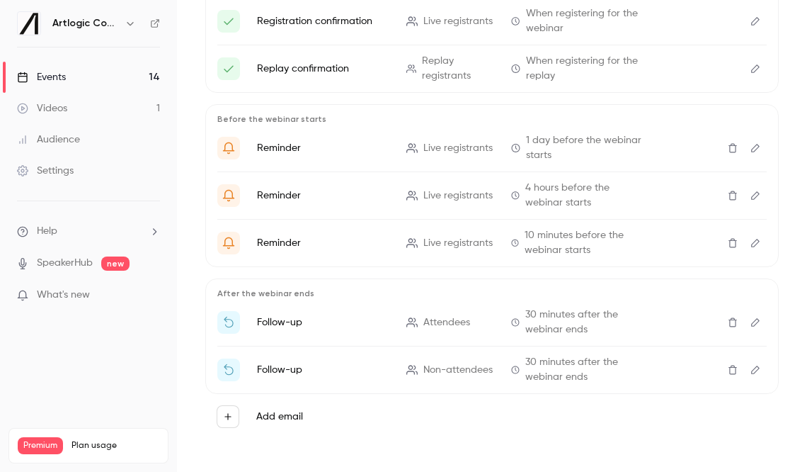
scroll to position [194, 0]
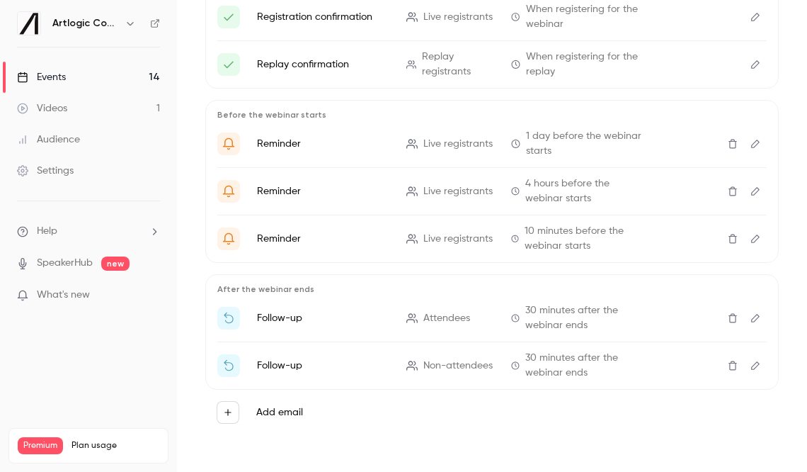
click at [729, 320] on icon "Delete" at bounding box center [732, 318] width 11 height 10
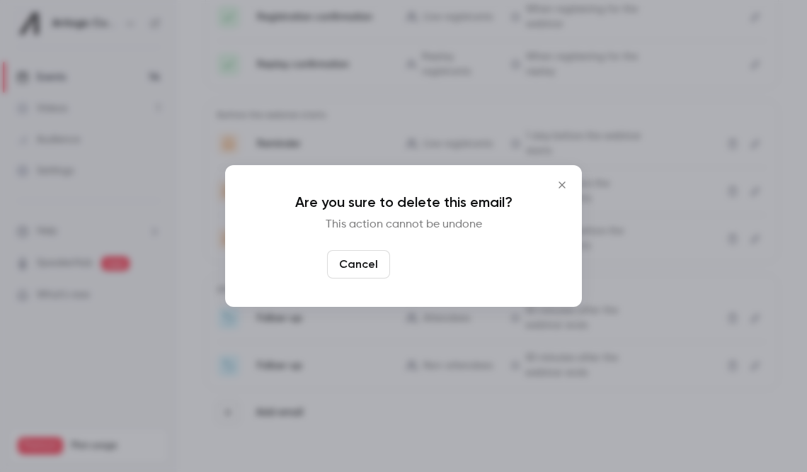
click at [437, 270] on button "Yes, delete" at bounding box center [438, 264] width 85 height 28
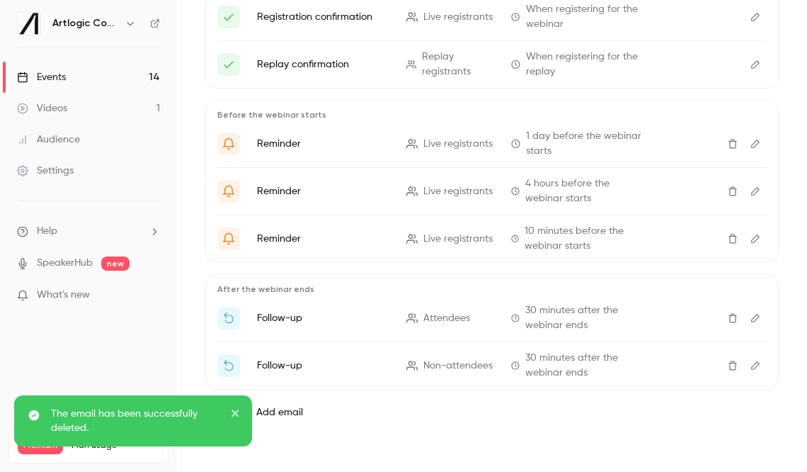
scroll to position [147, 0]
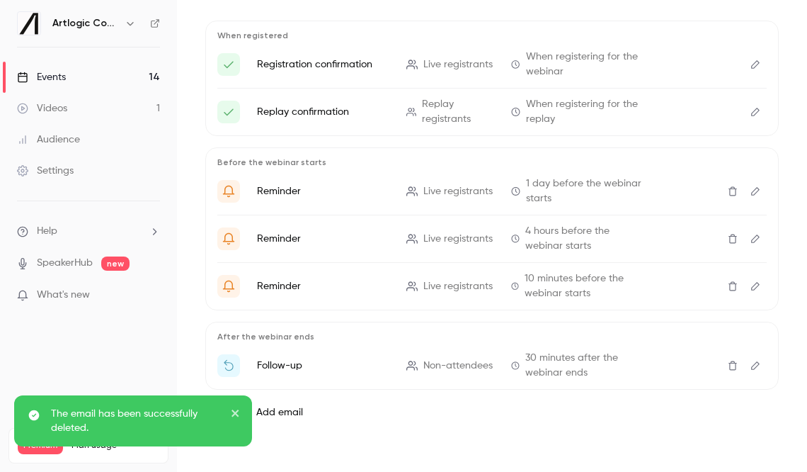
click at [727, 361] on icon "Delete" at bounding box center [732, 365] width 11 height 10
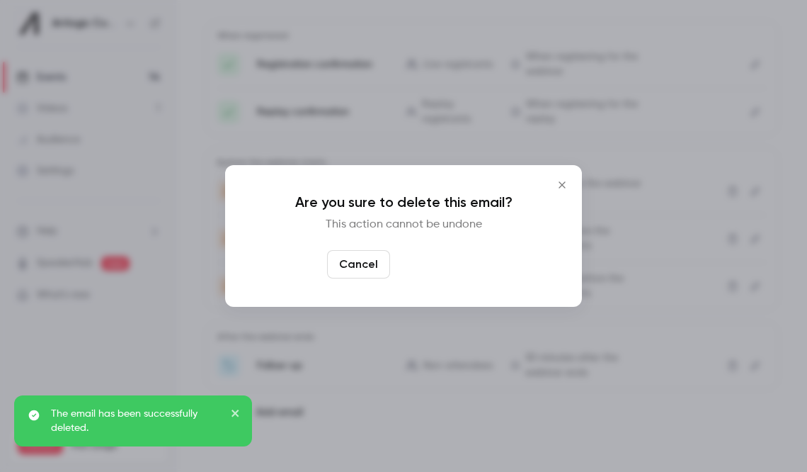
click at [448, 263] on button "Yes, delete" at bounding box center [438, 264] width 85 height 28
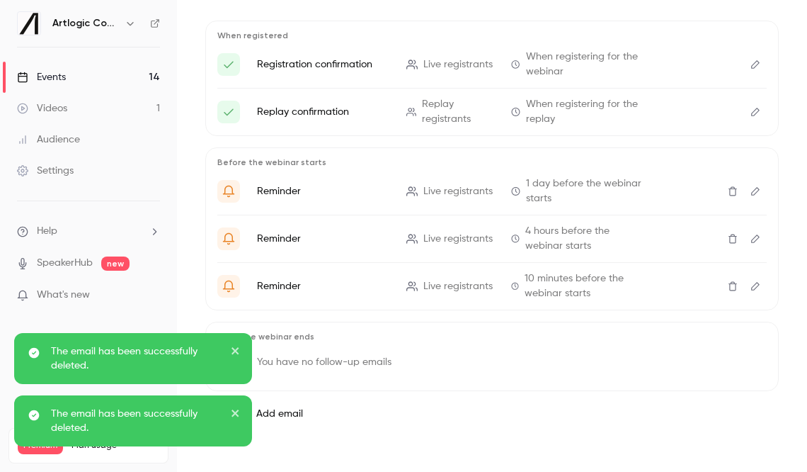
click at [95, 76] on link "Events 14" at bounding box center [88, 77] width 177 height 31
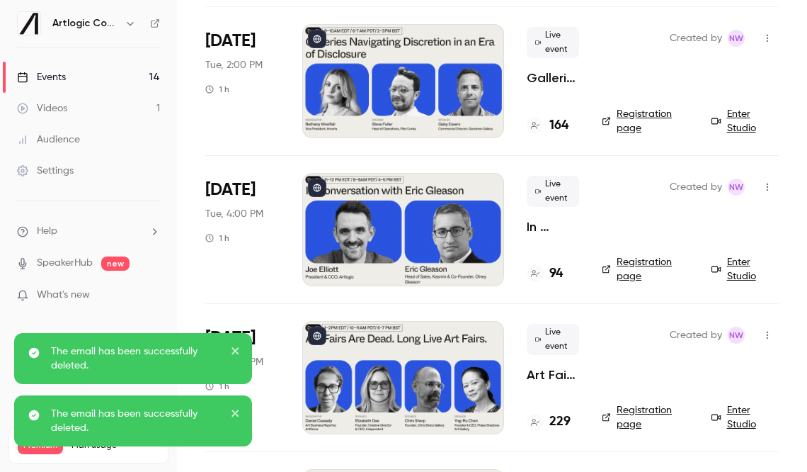
scroll to position [256, 0]
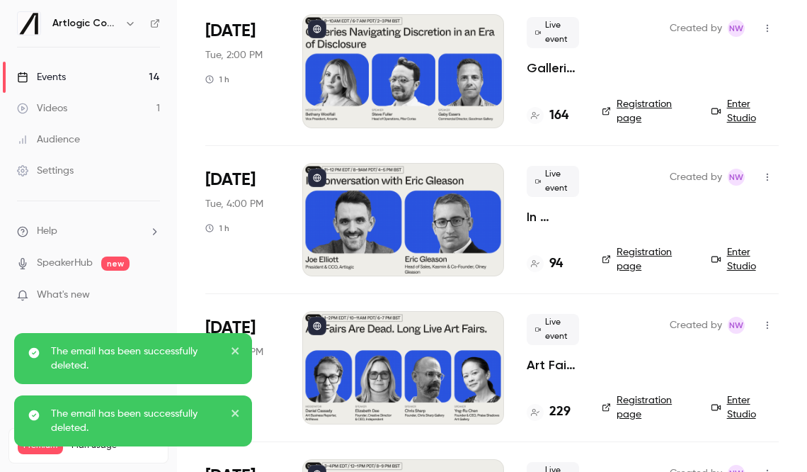
click at [469, 333] on div at bounding box center [403, 367] width 202 height 113
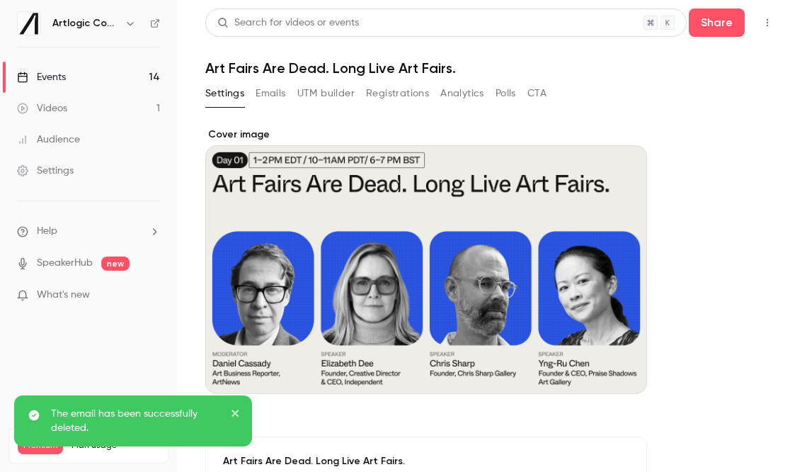
click at [274, 92] on button "Emails" at bounding box center [271, 93] width 30 height 23
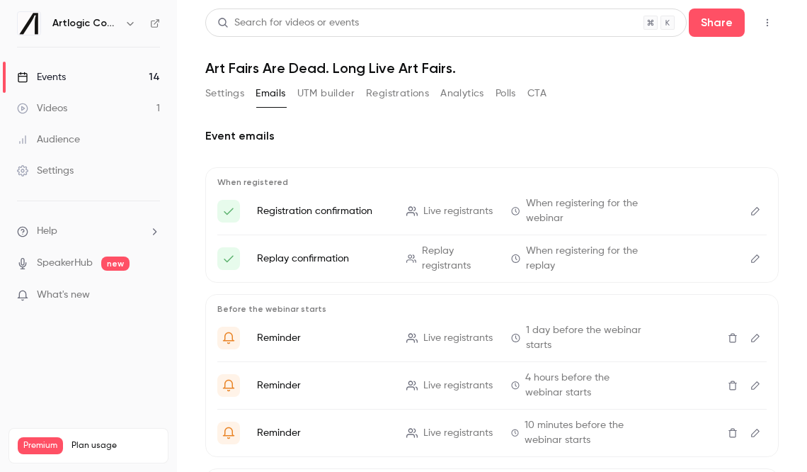
scroll to position [194, 0]
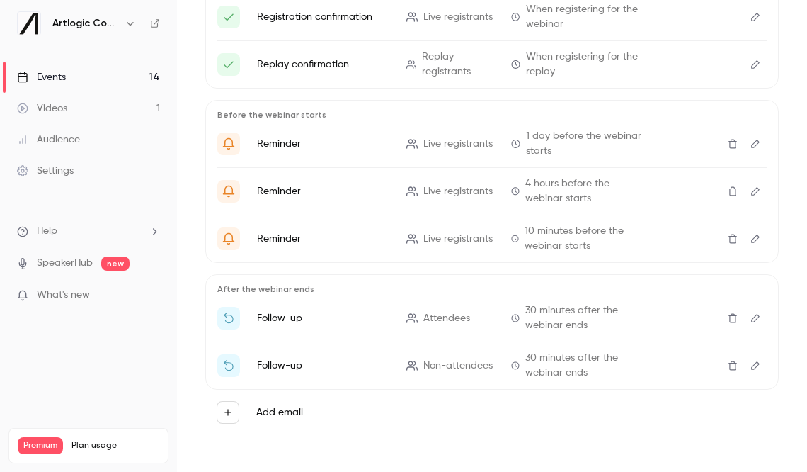
click at [724, 324] on button "Delete" at bounding box center [732, 318] width 23 height 23
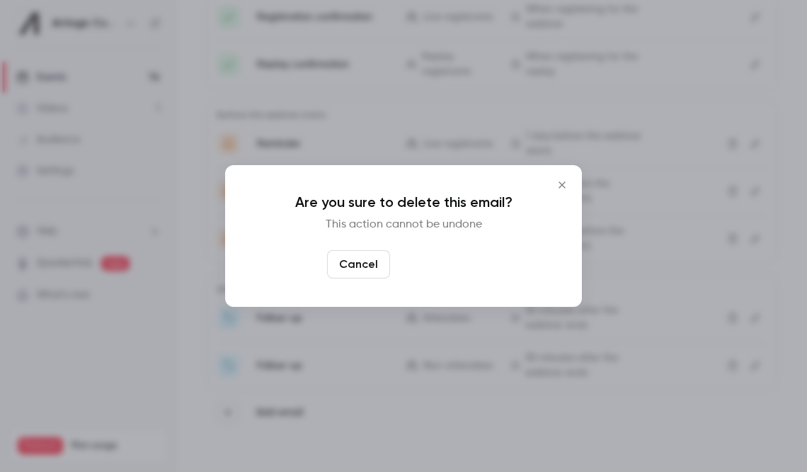
click at [460, 262] on button "Yes, delete" at bounding box center [438, 264] width 85 height 28
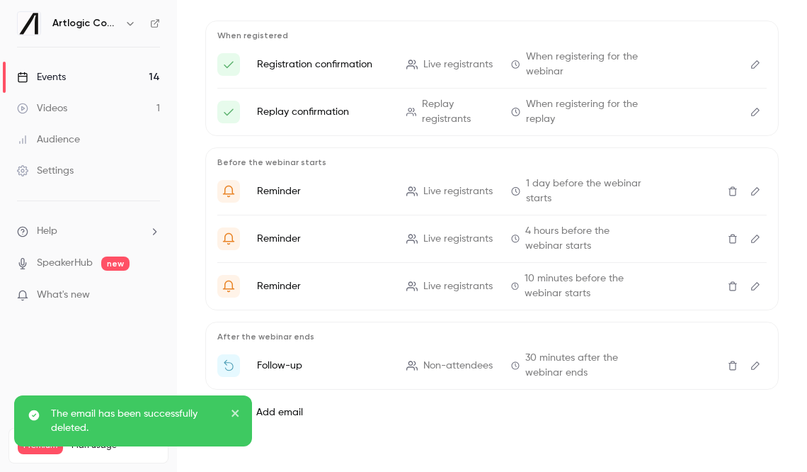
scroll to position [147, 0]
click at [732, 365] on icon "Delete" at bounding box center [732, 365] width 11 height 10
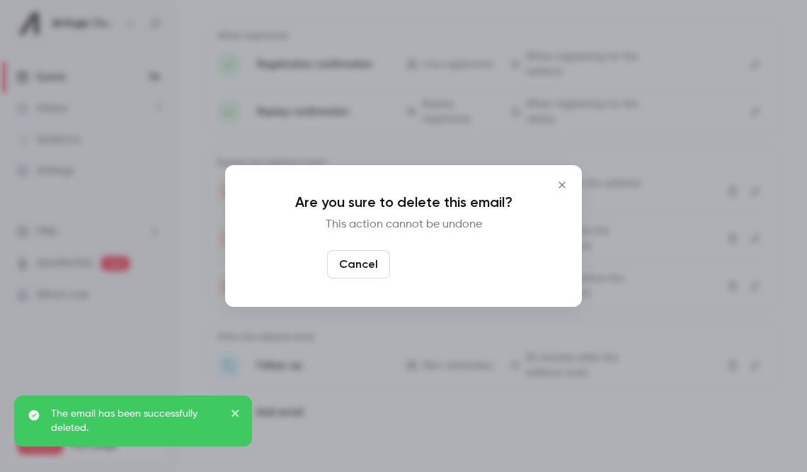
click at [438, 273] on button "Yes, delete" at bounding box center [438, 264] width 85 height 28
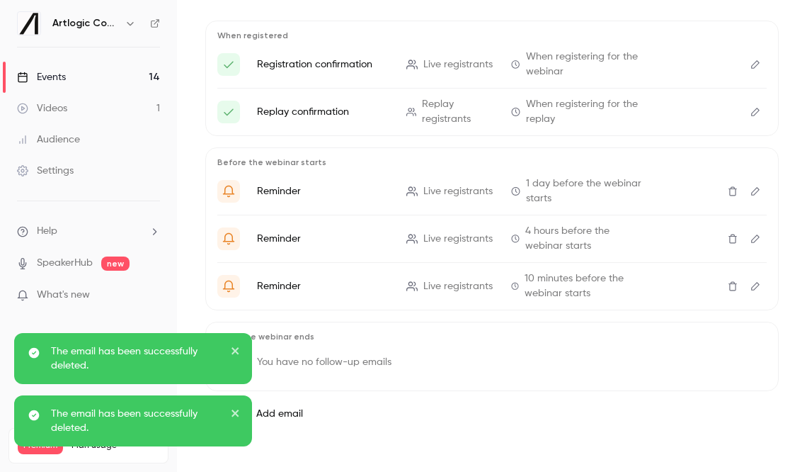
click at [83, 76] on link "Events 14" at bounding box center [88, 77] width 177 height 31
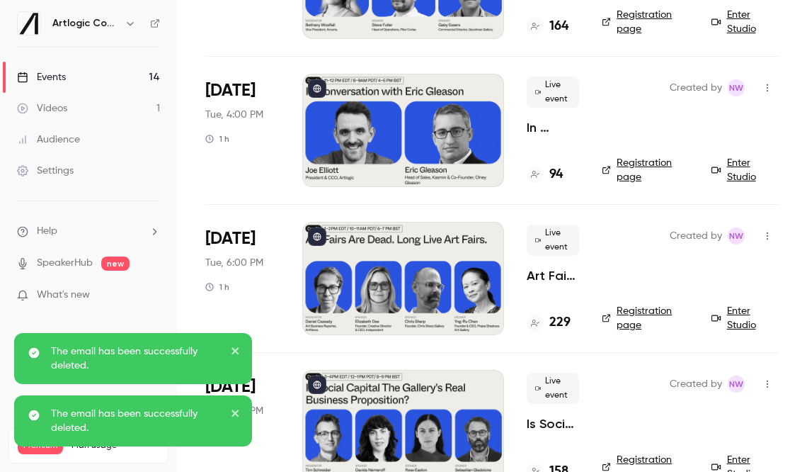
scroll to position [651, 0]
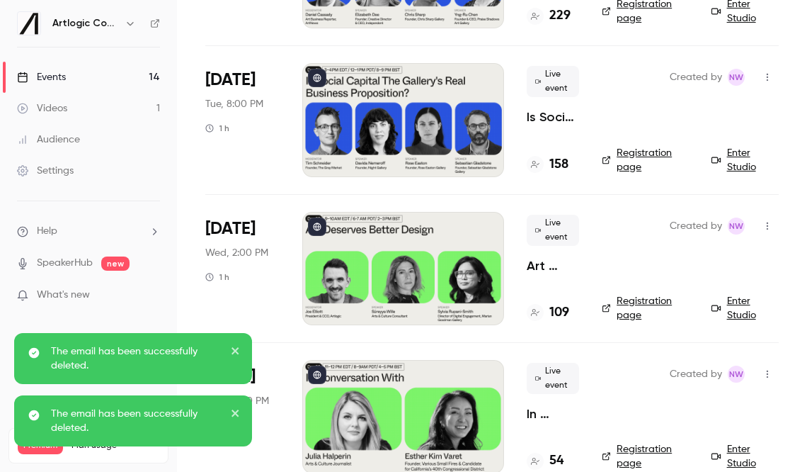
click at [431, 125] on div at bounding box center [403, 119] width 202 height 113
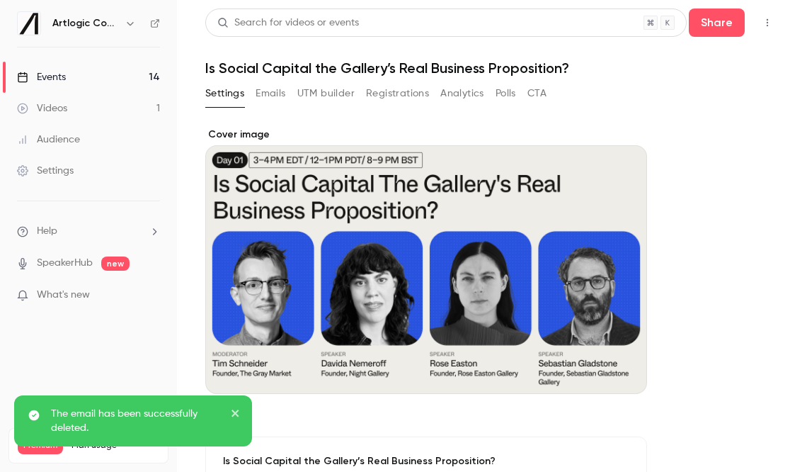
click at [329, 98] on button "UTM builder" at bounding box center [325, 93] width 57 height 23
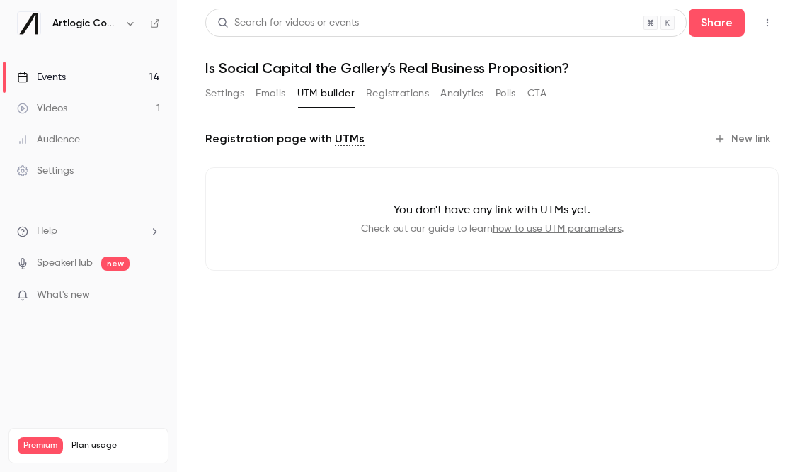
click at [282, 91] on button "Emails" at bounding box center [271, 93] width 30 height 23
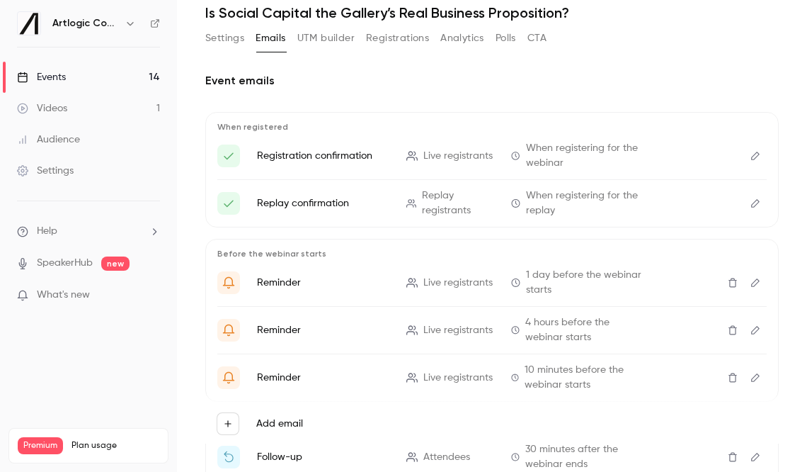
scroll to position [194, 0]
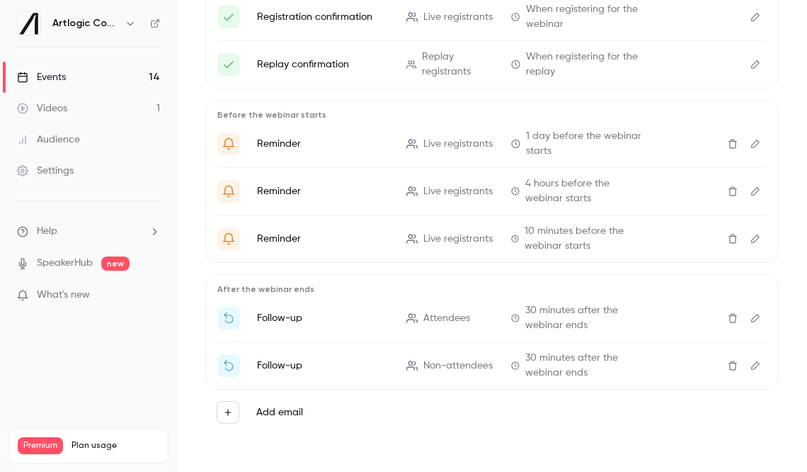
click at [733, 319] on icon "Delete" at bounding box center [732, 318] width 11 height 10
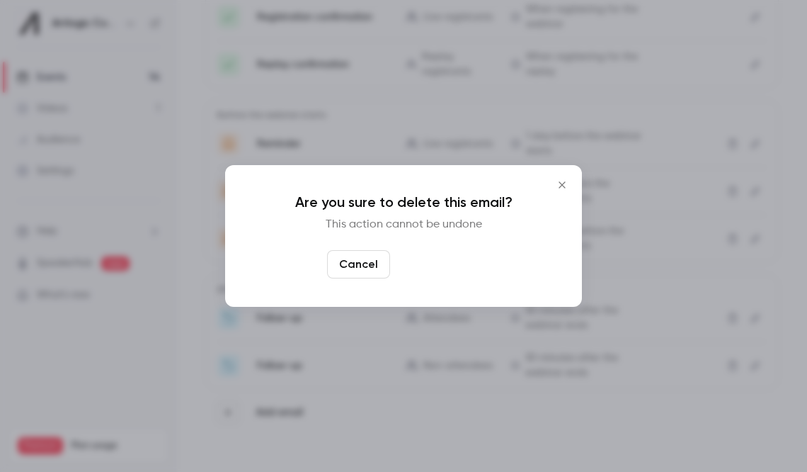
click at [431, 264] on button "Yes, delete" at bounding box center [438, 264] width 85 height 28
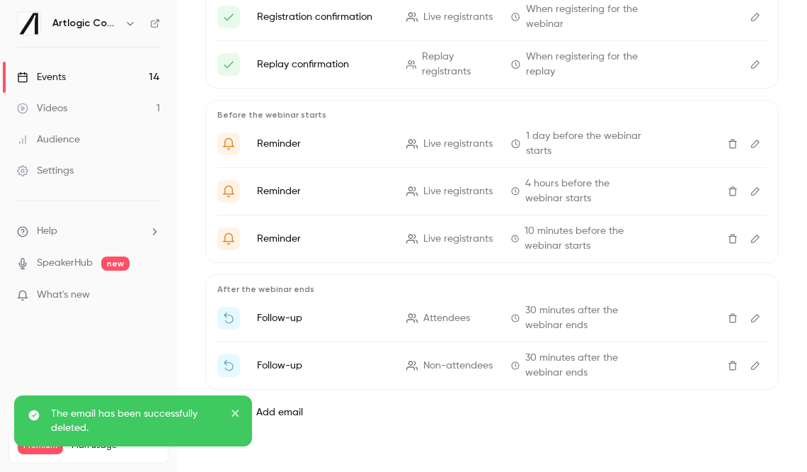
scroll to position [147, 0]
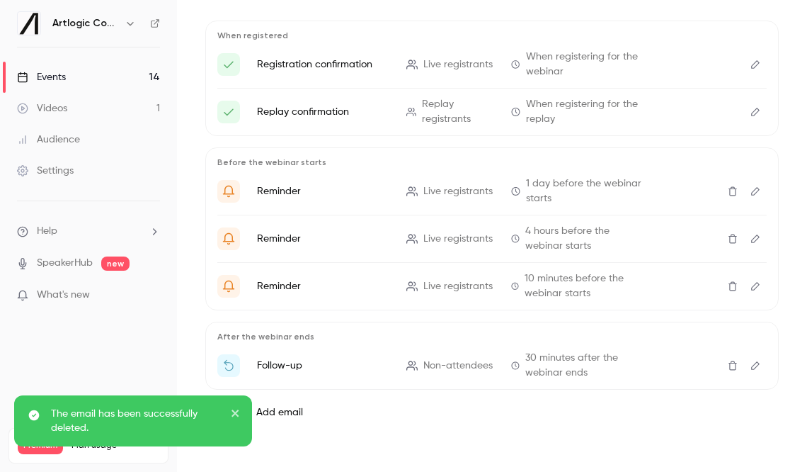
click at [731, 363] on icon "Delete" at bounding box center [733, 365] width 8 height 9
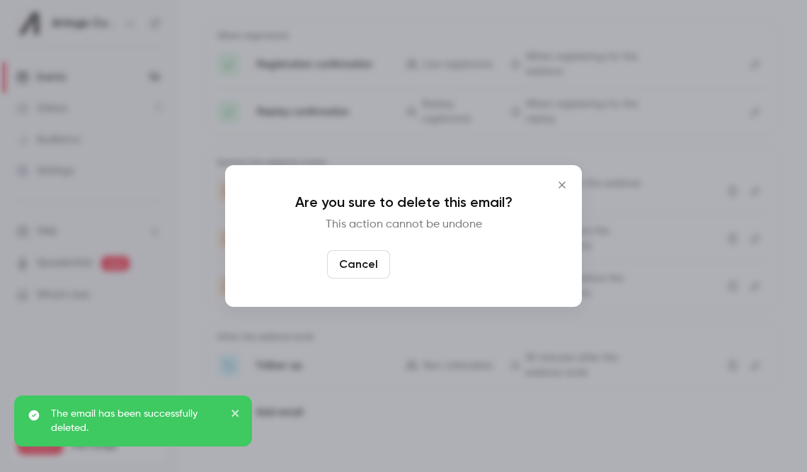
click at [428, 270] on button "Yes, delete" at bounding box center [438, 264] width 85 height 28
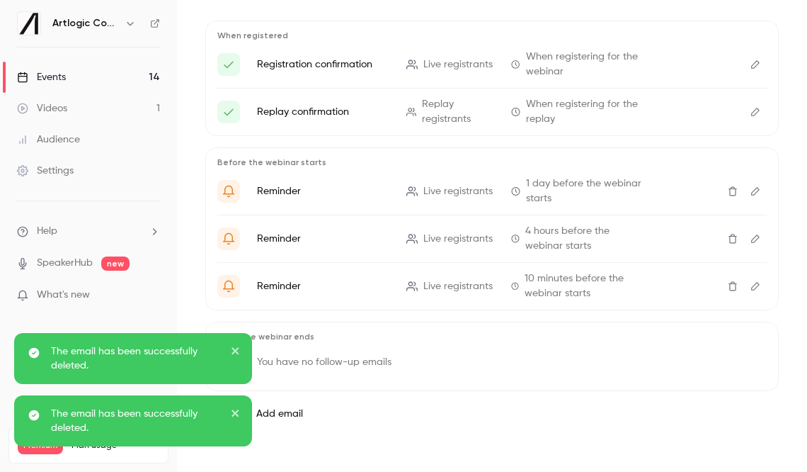
click at [84, 81] on link "Events 14" at bounding box center [88, 77] width 177 height 31
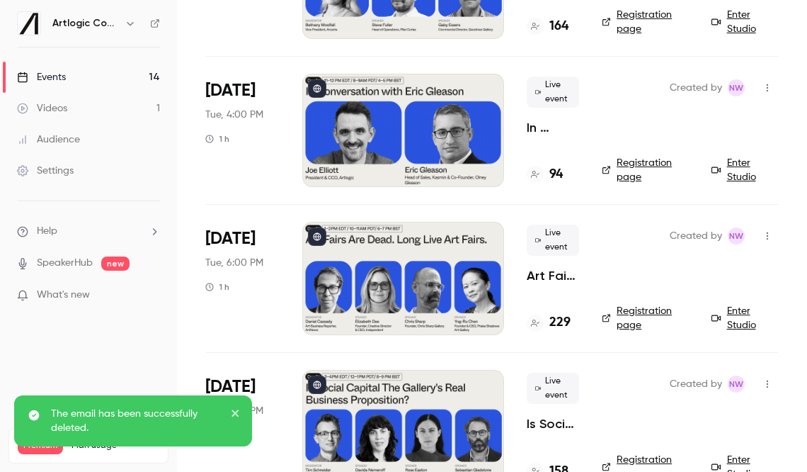
scroll to position [440, 0]
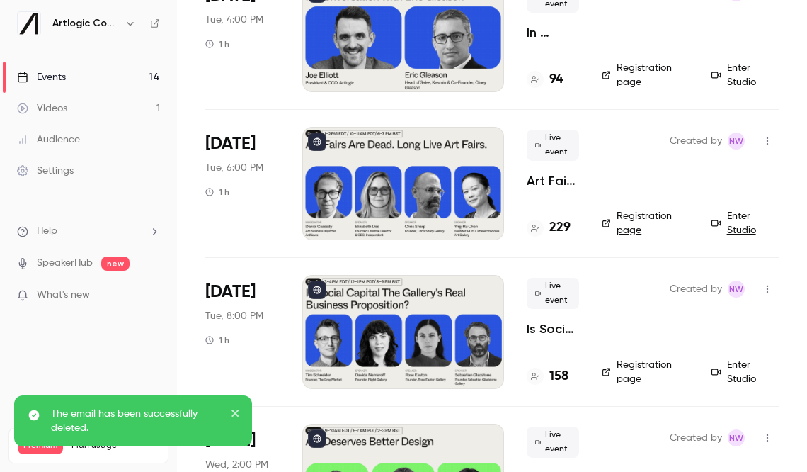
click at [484, 190] on div at bounding box center [403, 183] width 202 height 113
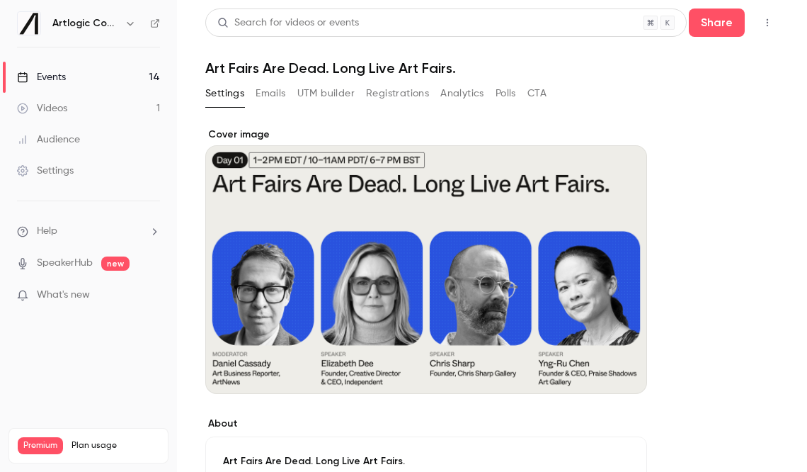
click at [253, 99] on div "Settings Emails UTM builder Registrations Analytics Polls CTA" at bounding box center [375, 93] width 341 height 23
click at [270, 93] on button "Emails" at bounding box center [271, 93] width 30 height 23
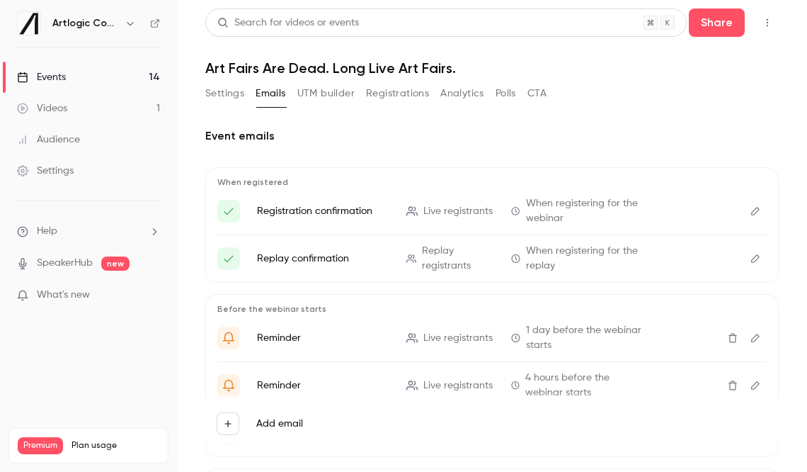
scroll to position [148, 0]
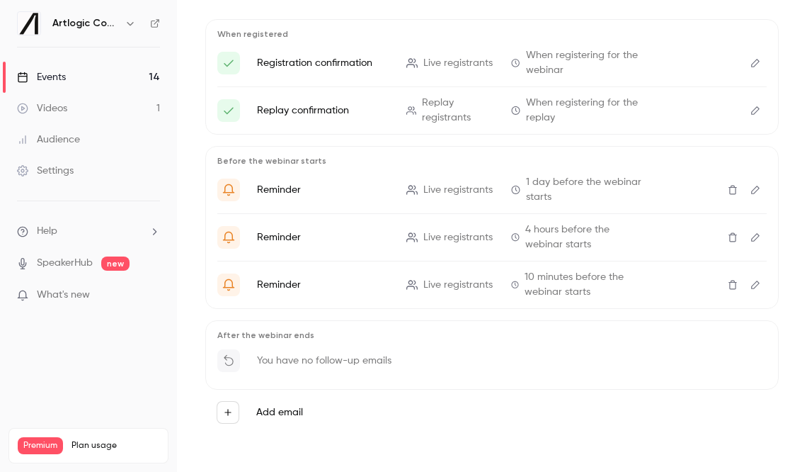
click at [46, 83] on div "Events" at bounding box center [41, 77] width 49 height 14
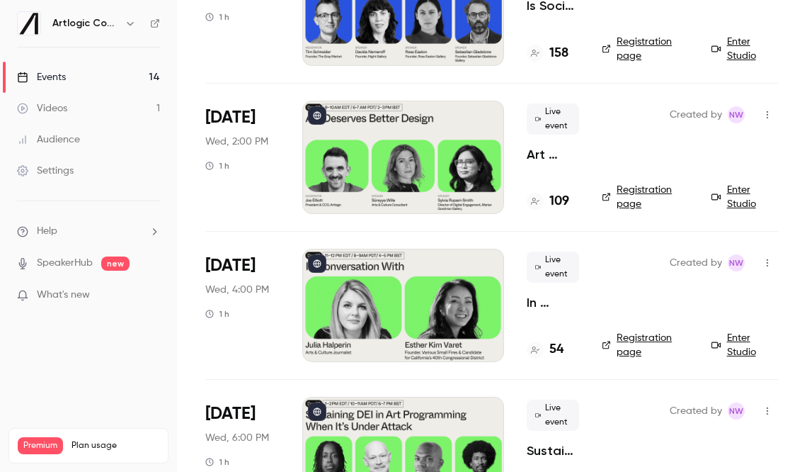
click at [469, 135] on div at bounding box center [403, 157] width 202 height 113
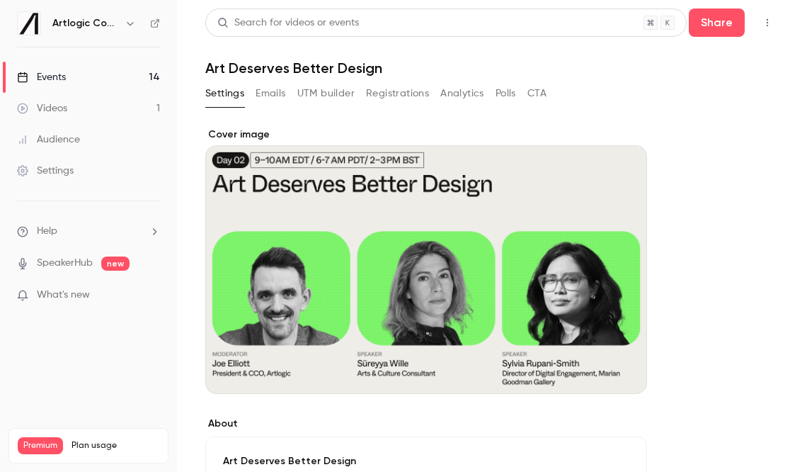
click at [310, 100] on button "UTM builder" at bounding box center [325, 93] width 57 height 23
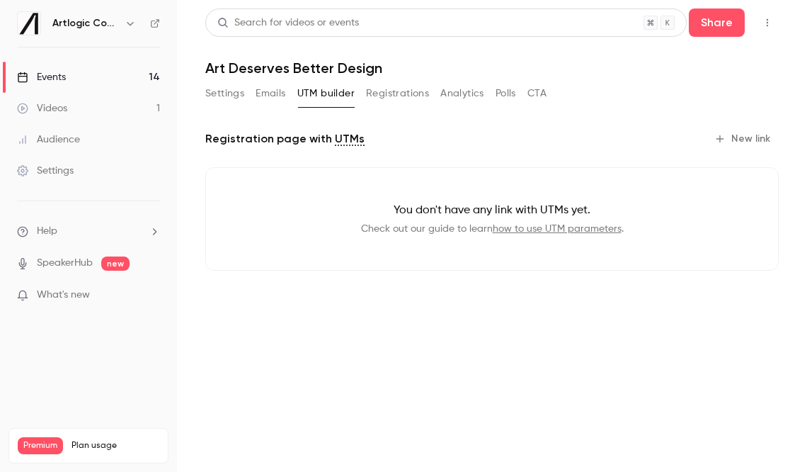
click at [263, 87] on button "Emails" at bounding box center [271, 93] width 30 height 23
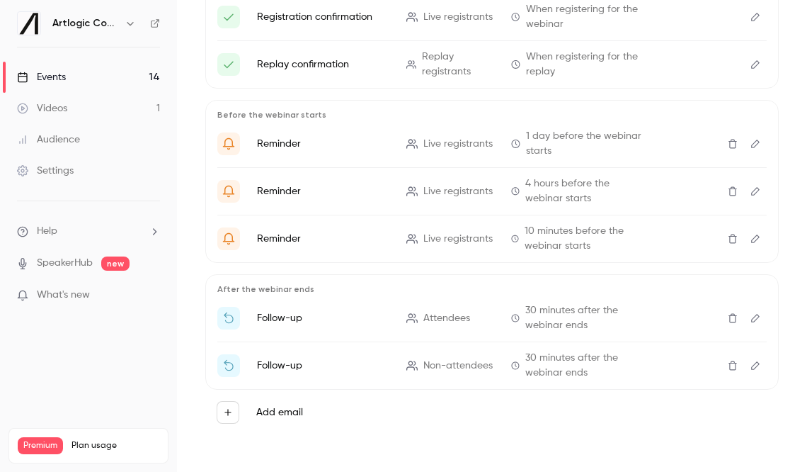
click at [739, 321] on button "Delete" at bounding box center [732, 318] width 23 height 23
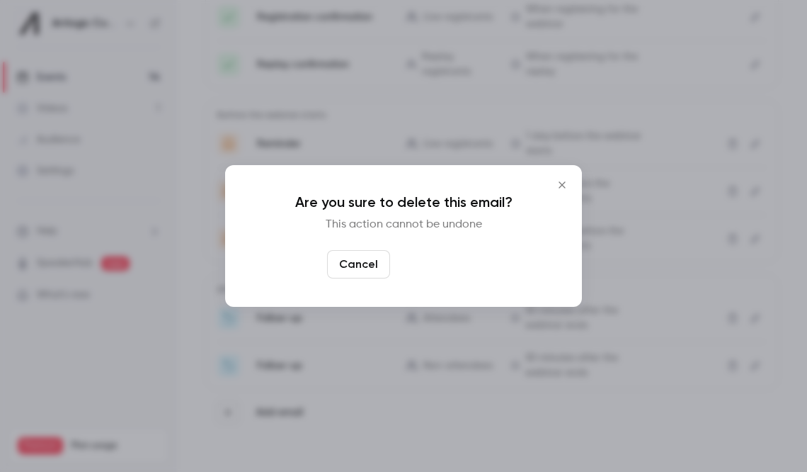
click at [443, 251] on button "Yes, delete" at bounding box center [438, 264] width 85 height 28
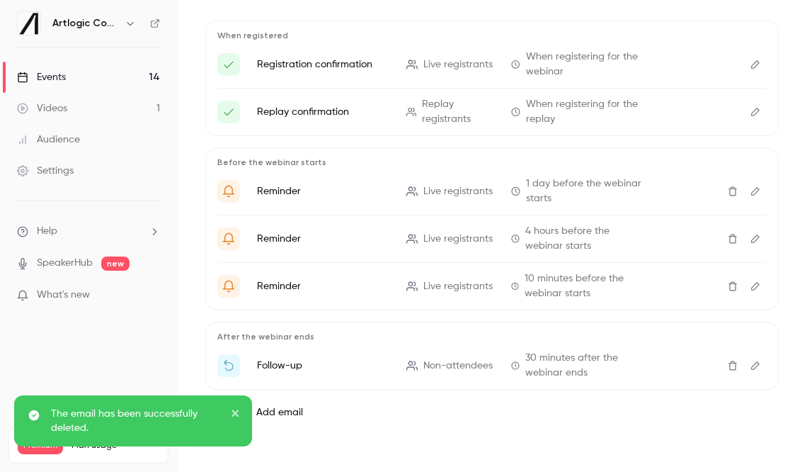
click at [731, 367] on icon "Delete" at bounding box center [732, 365] width 11 height 10
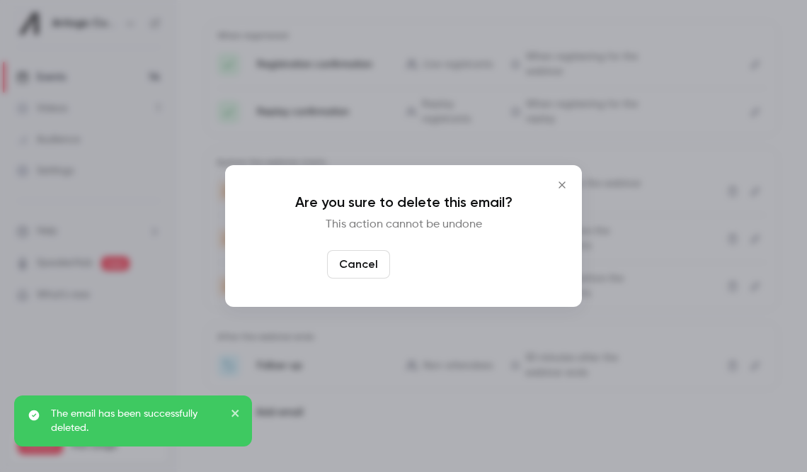
click at [434, 263] on button "Yes, delete" at bounding box center [438, 264] width 85 height 28
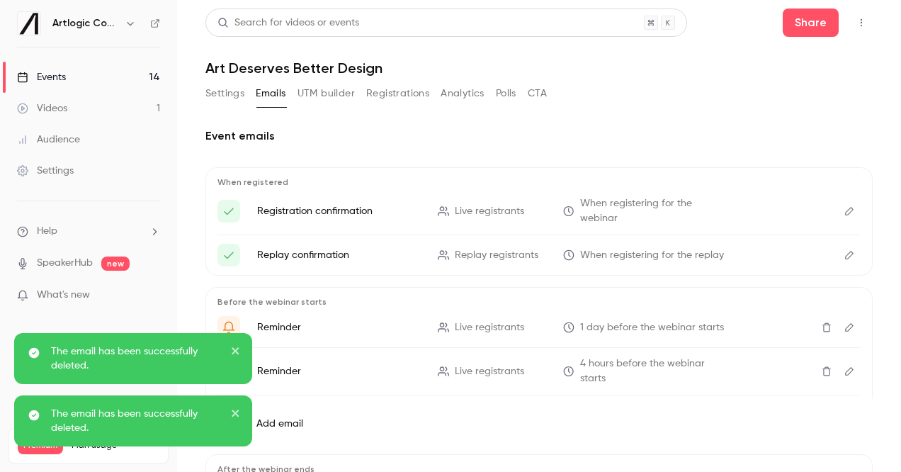
click at [76, 81] on link "Events 14" at bounding box center [88, 77] width 177 height 31
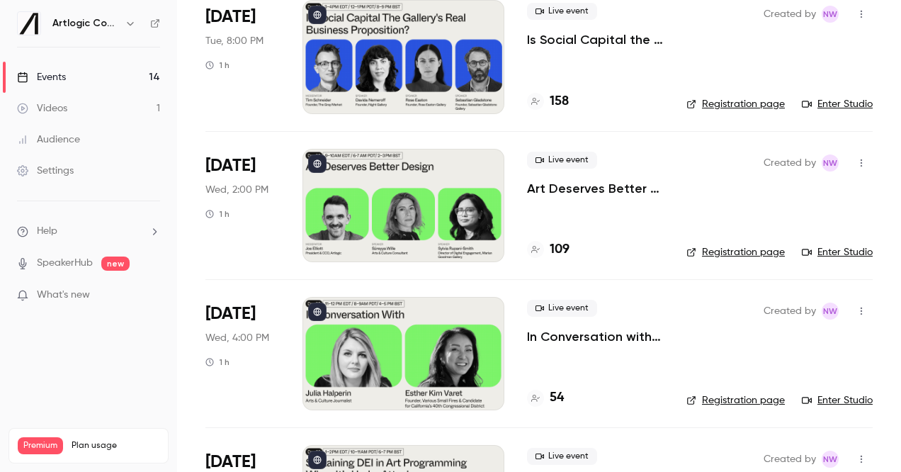
click at [426, 334] on div at bounding box center [403, 353] width 202 height 113
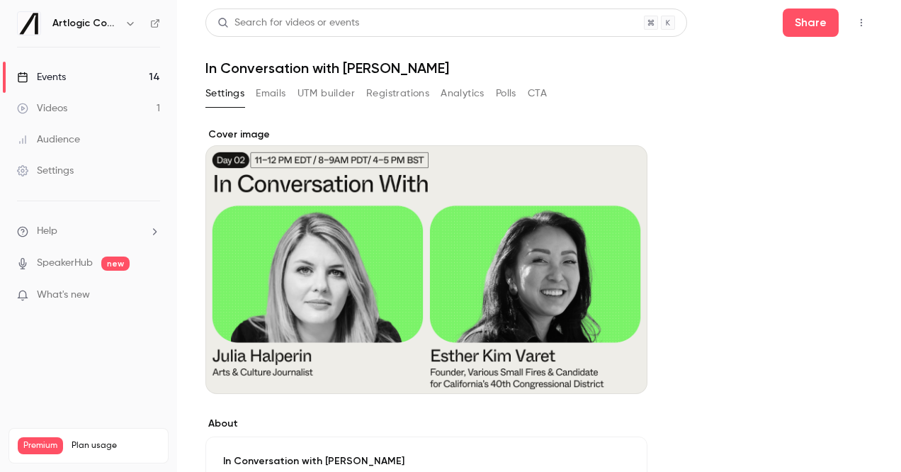
click at [261, 97] on button "Emails" at bounding box center [271, 93] width 30 height 23
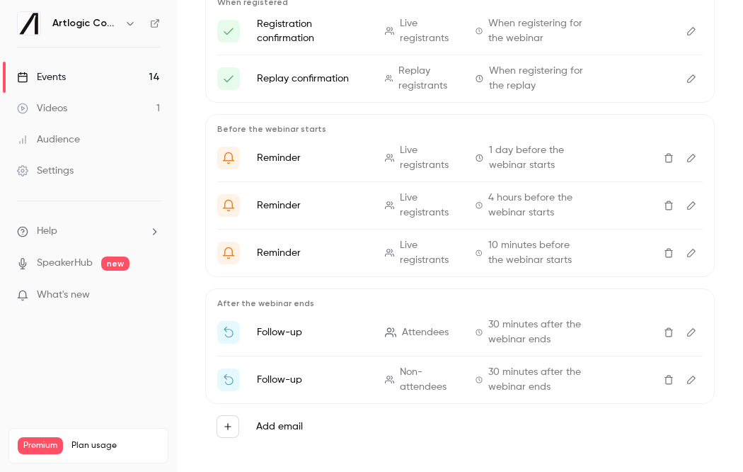
click at [668, 325] on button "Delete" at bounding box center [669, 332] width 23 height 23
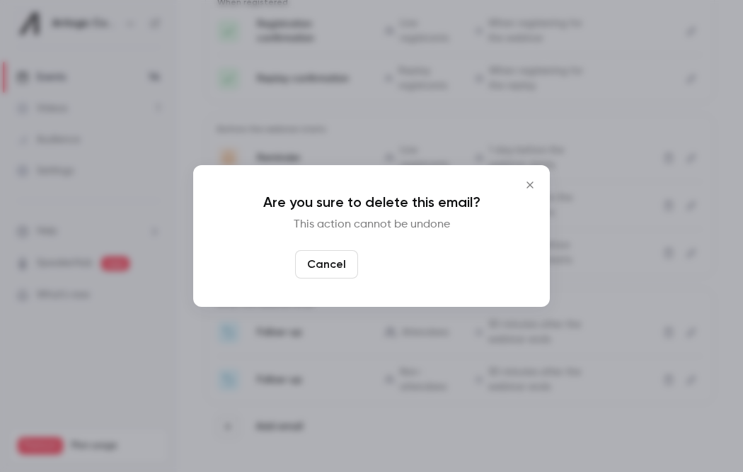
click at [425, 257] on button "Yes, delete" at bounding box center [406, 264] width 85 height 28
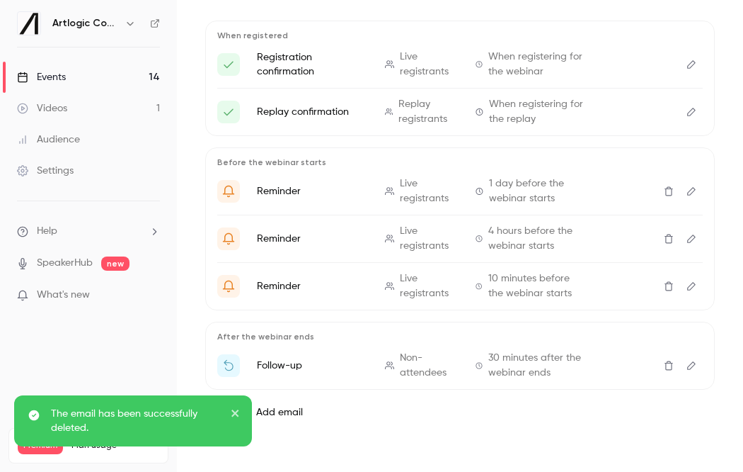
click at [670, 363] on icon "Delete" at bounding box center [668, 365] width 11 height 10
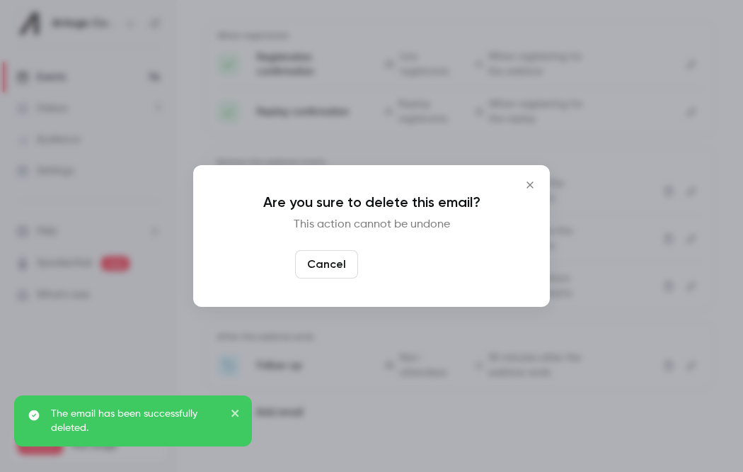
click at [399, 260] on button "Yes, delete" at bounding box center [406, 264] width 85 height 28
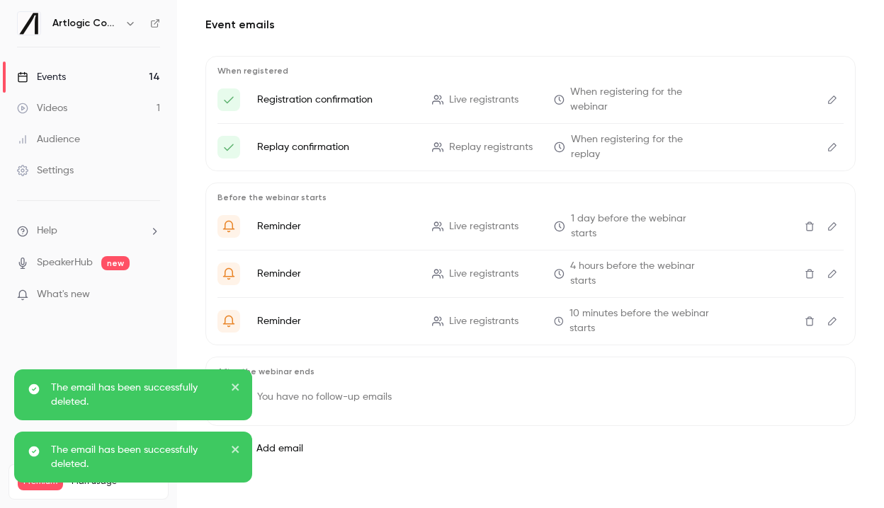
scroll to position [97, 0]
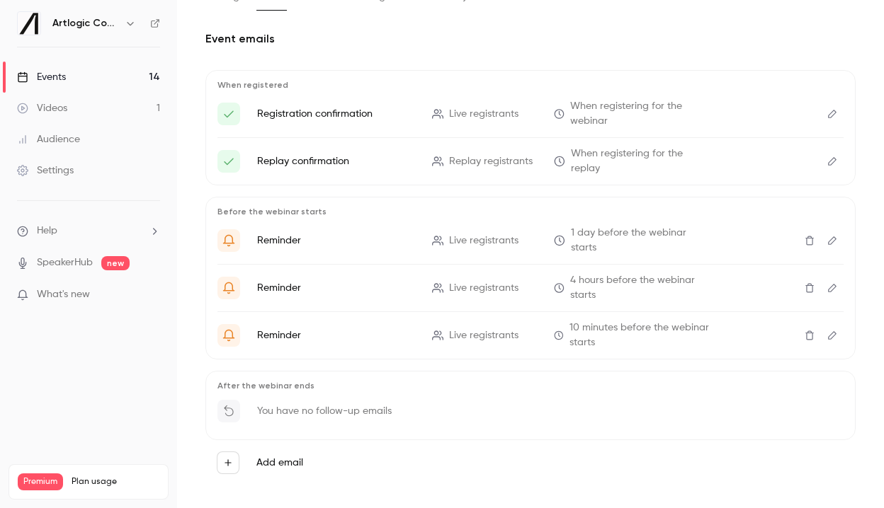
click at [48, 76] on div "Events" at bounding box center [41, 77] width 49 height 14
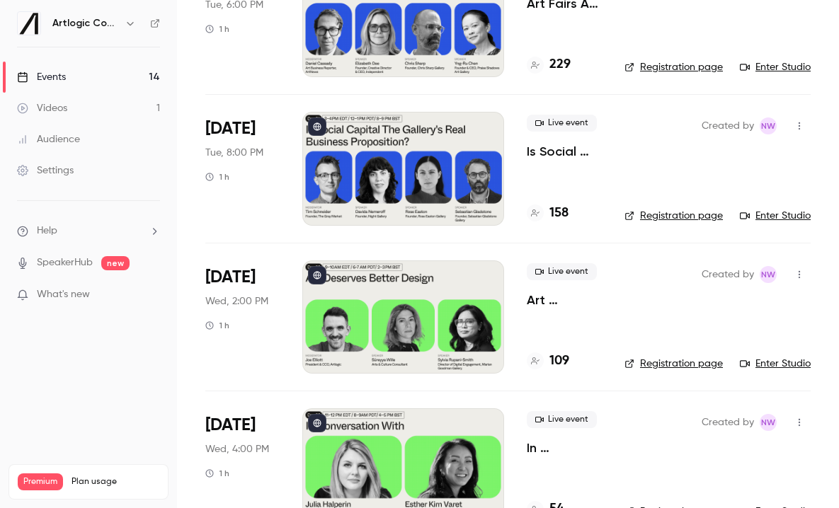
scroll to position [806, 0]
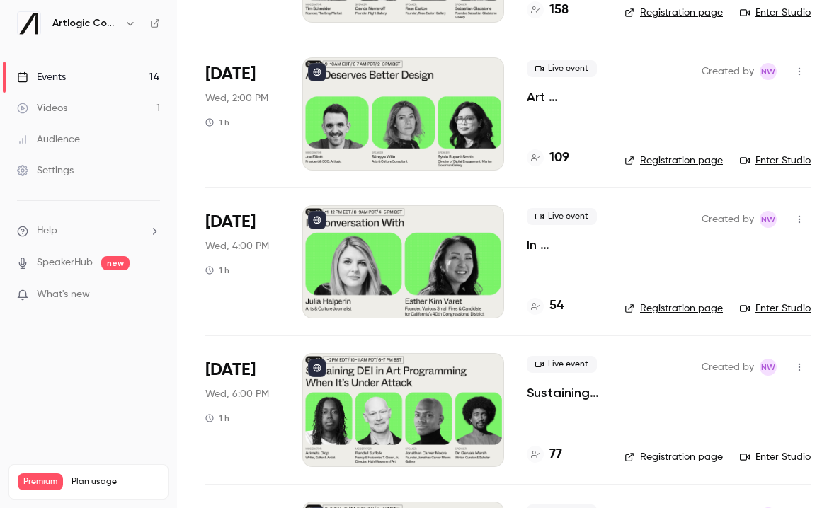
click at [371, 268] on div at bounding box center [403, 261] width 202 height 113
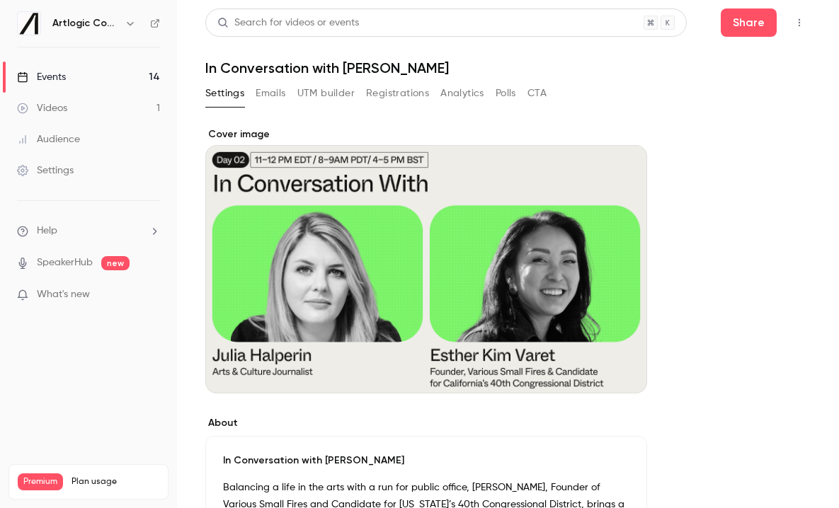
click at [274, 93] on button "Emails" at bounding box center [271, 93] width 30 height 23
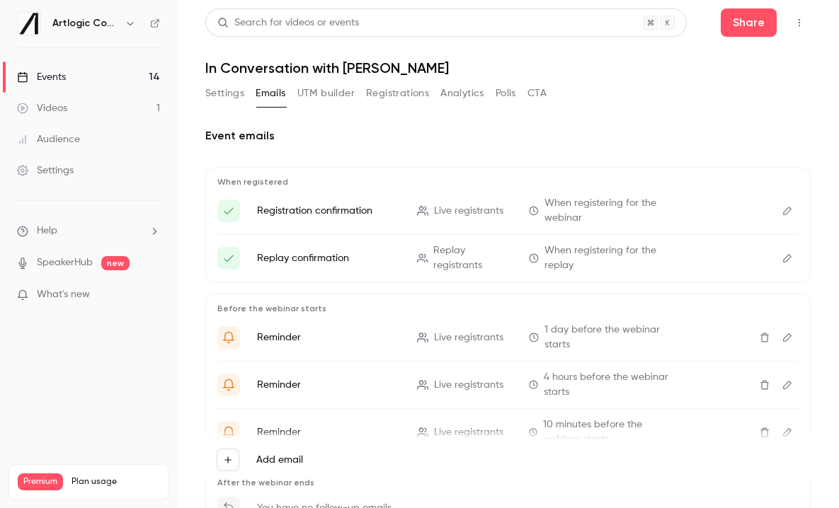
scroll to position [111, 0]
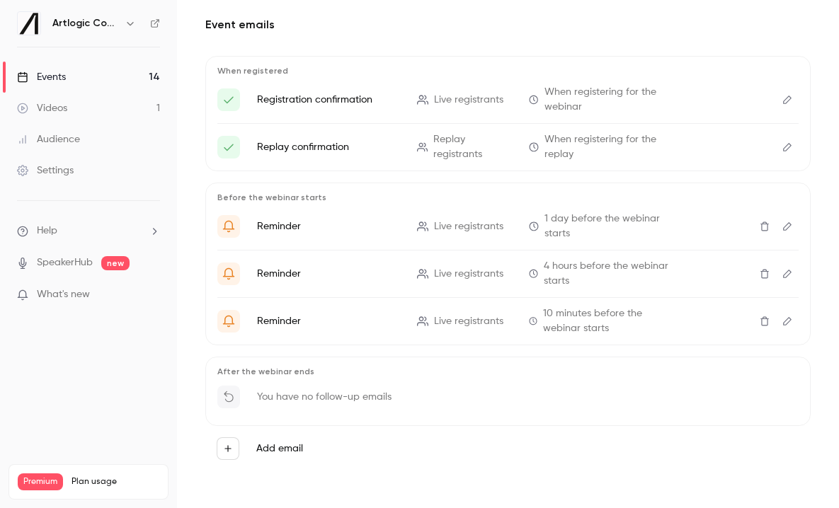
click at [79, 63] on link "Events 14" at bounding box center [88, 77] width 177 height 31
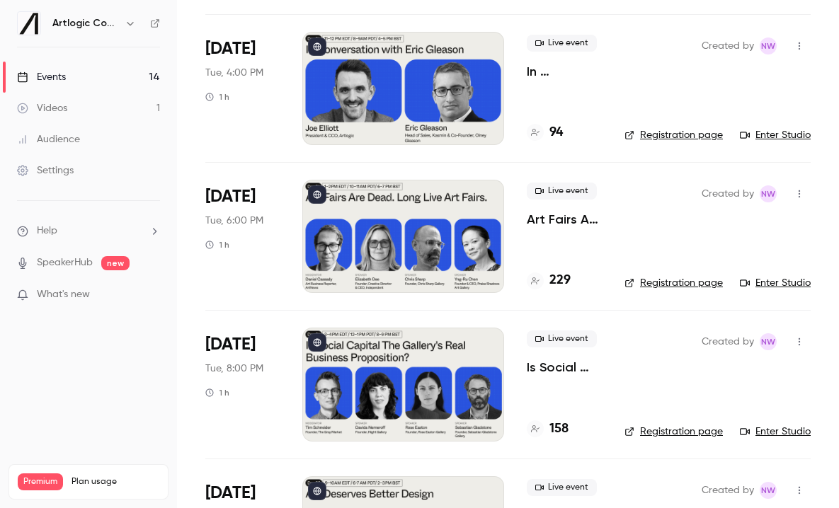
scroll to position [1054, 0]
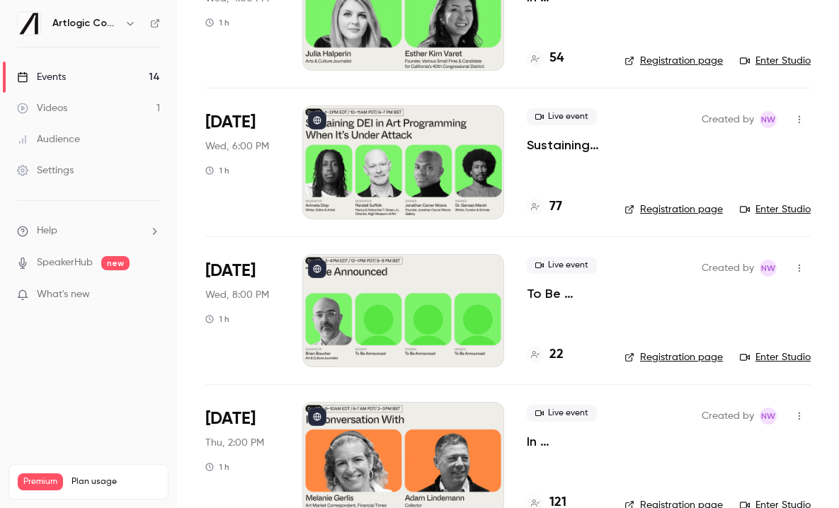
click at [400, 202] on div at bounding box center [403, 161] width 202 height 113
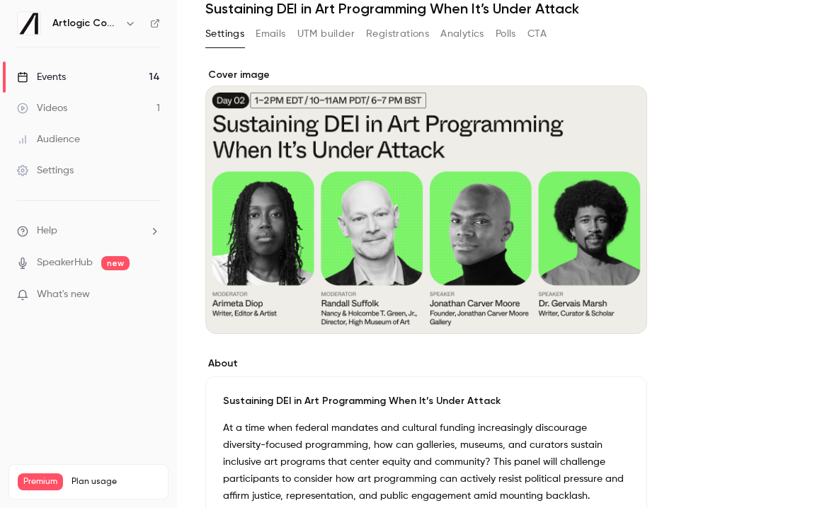
scroll to position [67, 0]
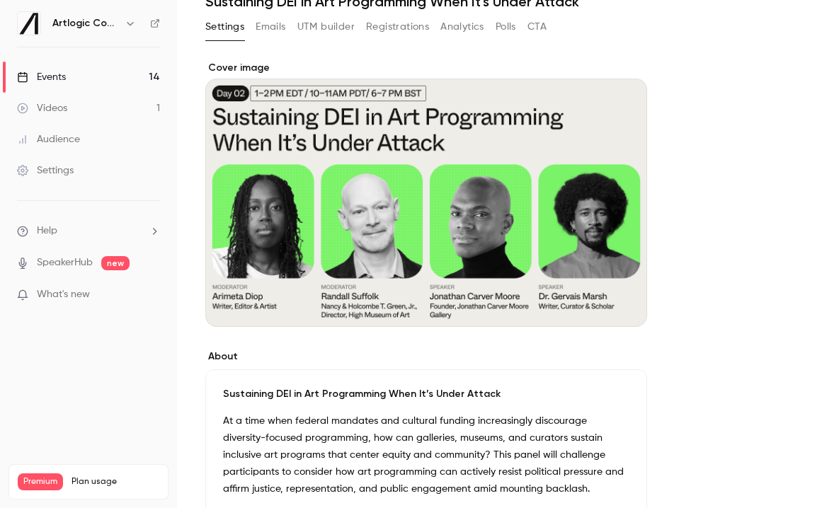
click at [282, 37] on button "Emails" at bounding box center [271, 27] width 30 height 23
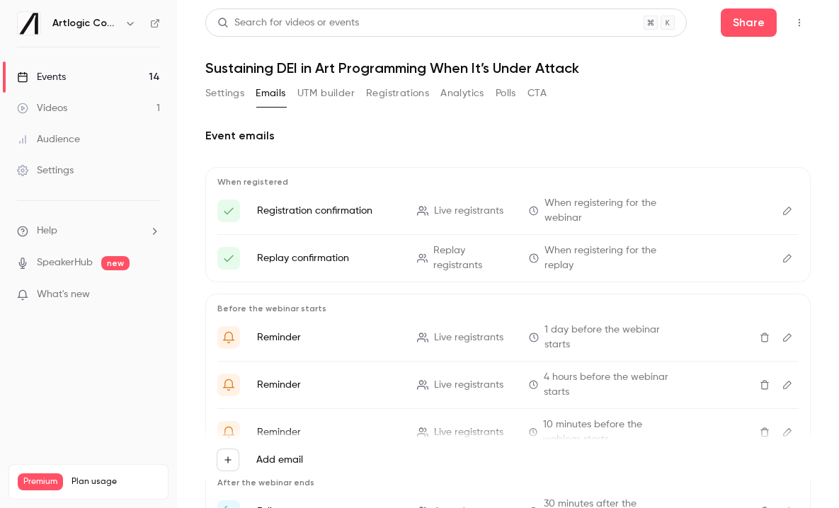
scroll to position [157, 0]
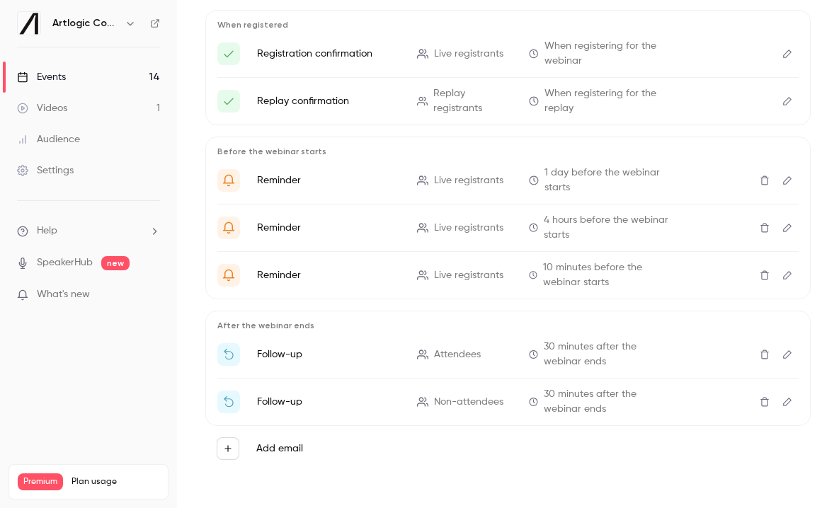
click at [764, 363] on button "Delete" at bounding box center [764, 354] width 23 height 23
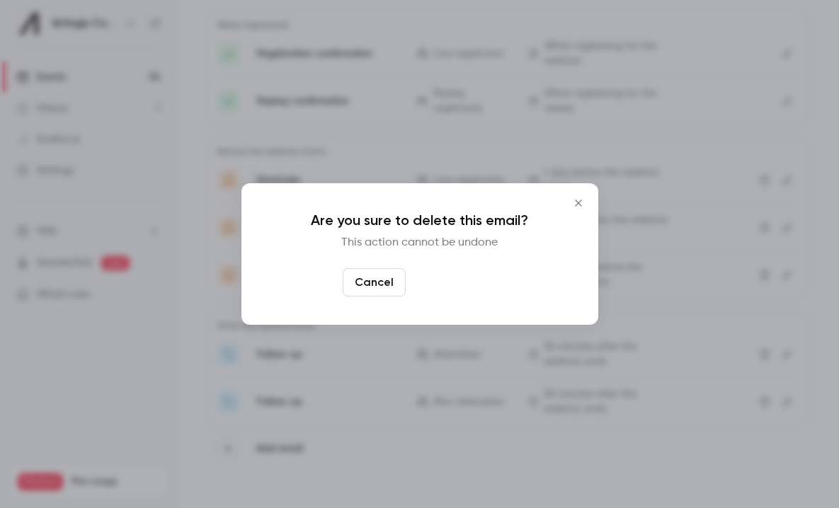
click at [455, 287] on button "Yes, delete" at bounding box center [453, 282] width 85 height 28
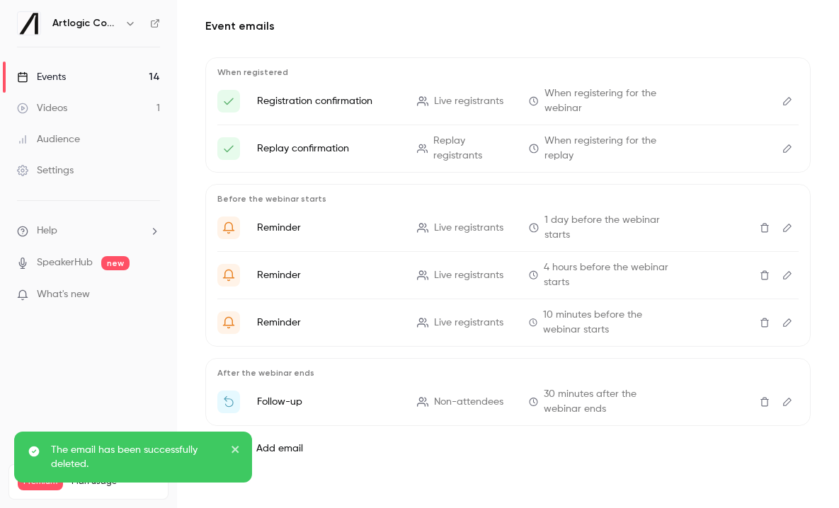
scroll to position [110, 0]
click at [765, 403] on icon "Delete" at bounding box center [764, 402] width 11 height 10
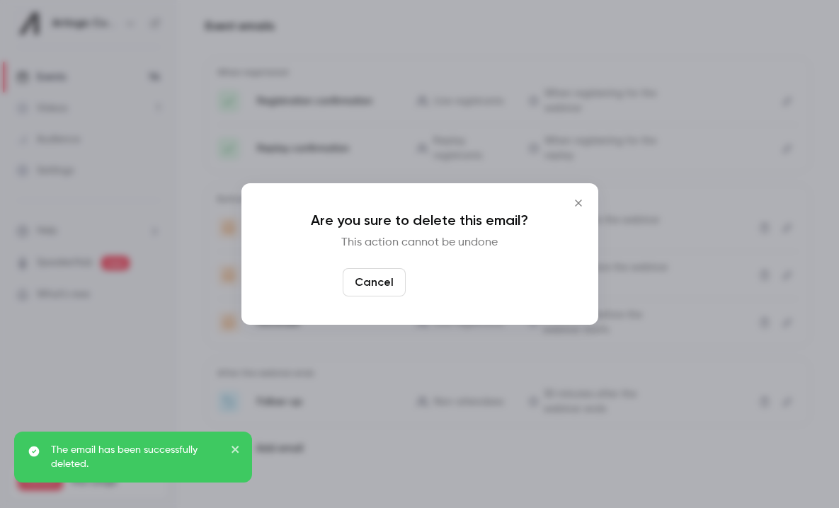
click at [447, 287] on button "Yes, delete" at bounding box center [453, 282] width 85 height 28
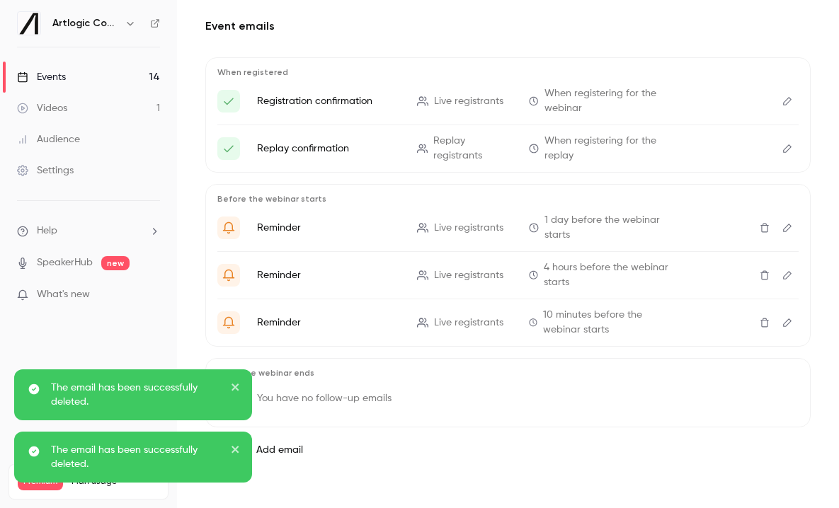
click at [81, 70] on link "Events 14" at bounding box center [88, 77] width 177 height 31
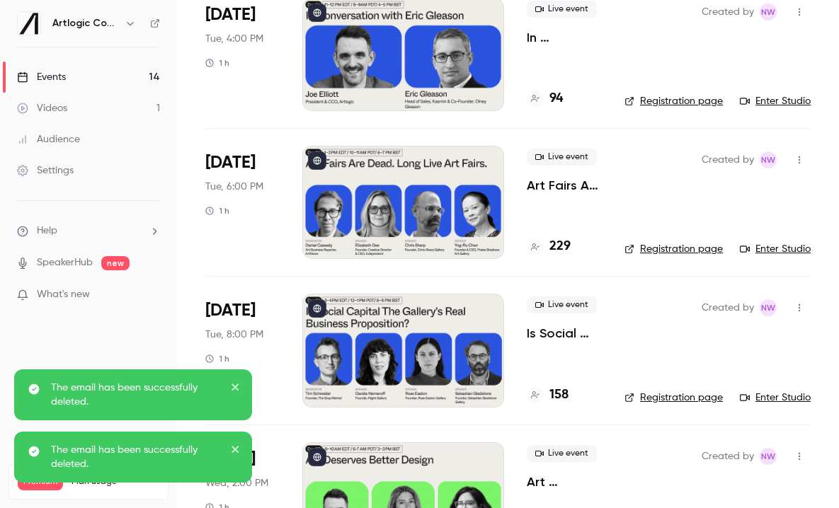
scroll to position [872, 0]
